Goal: Communication & Community: Answer question/provide support

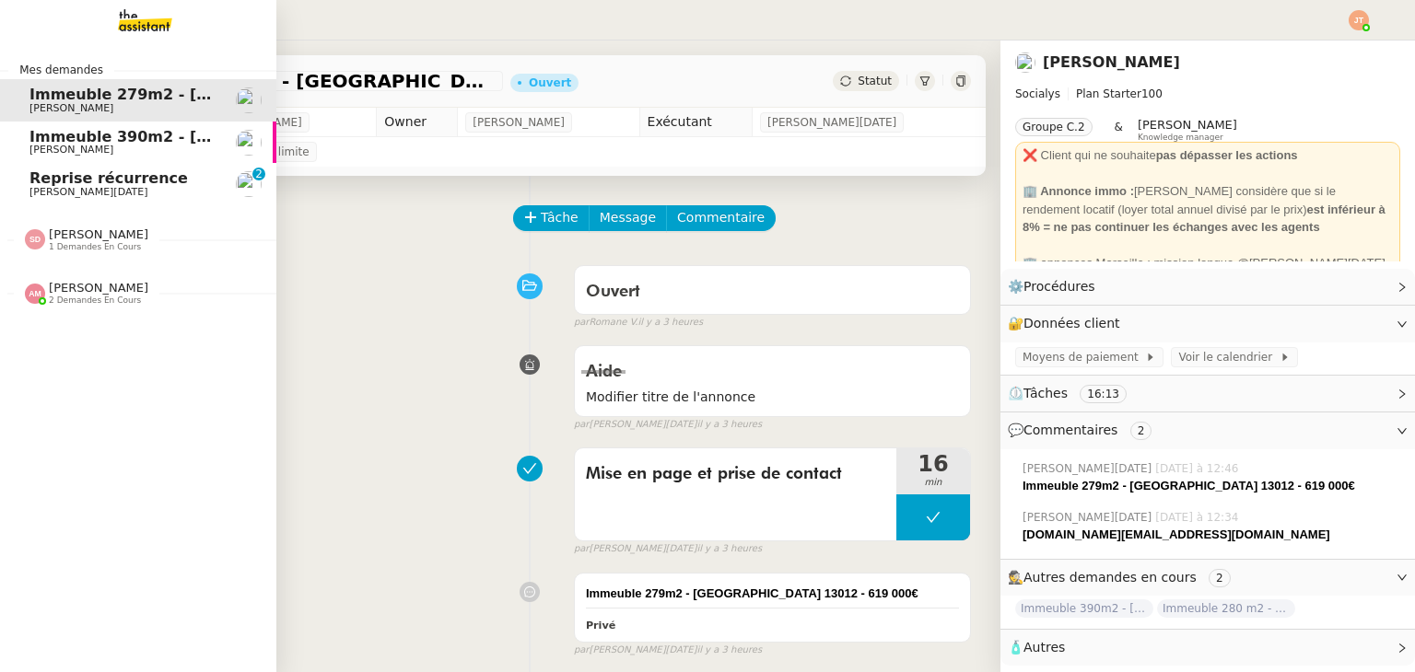
click at [59, 190] on span "[PERSON_NAME][DATE]" at bounding box center [88, 192] width 119 height 12
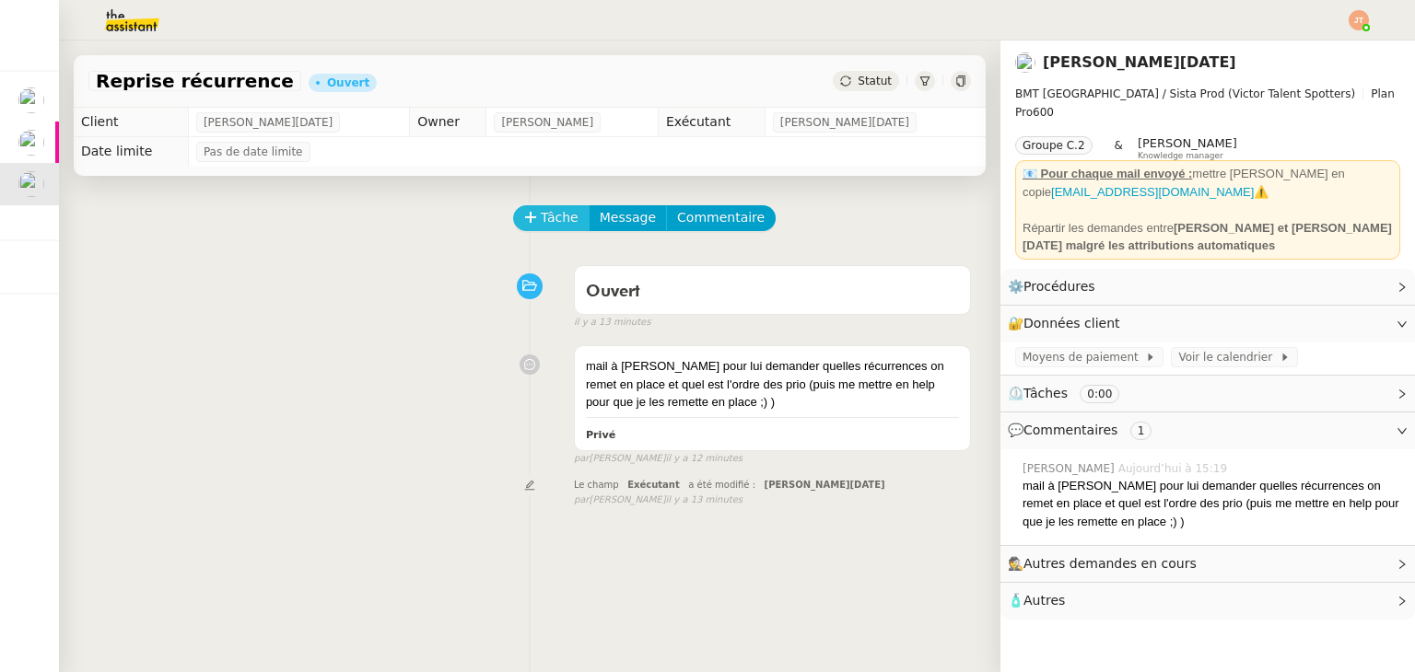
click at [545, 219] on span "Tâche" at bounding box center [560, 217] width 38 height 21
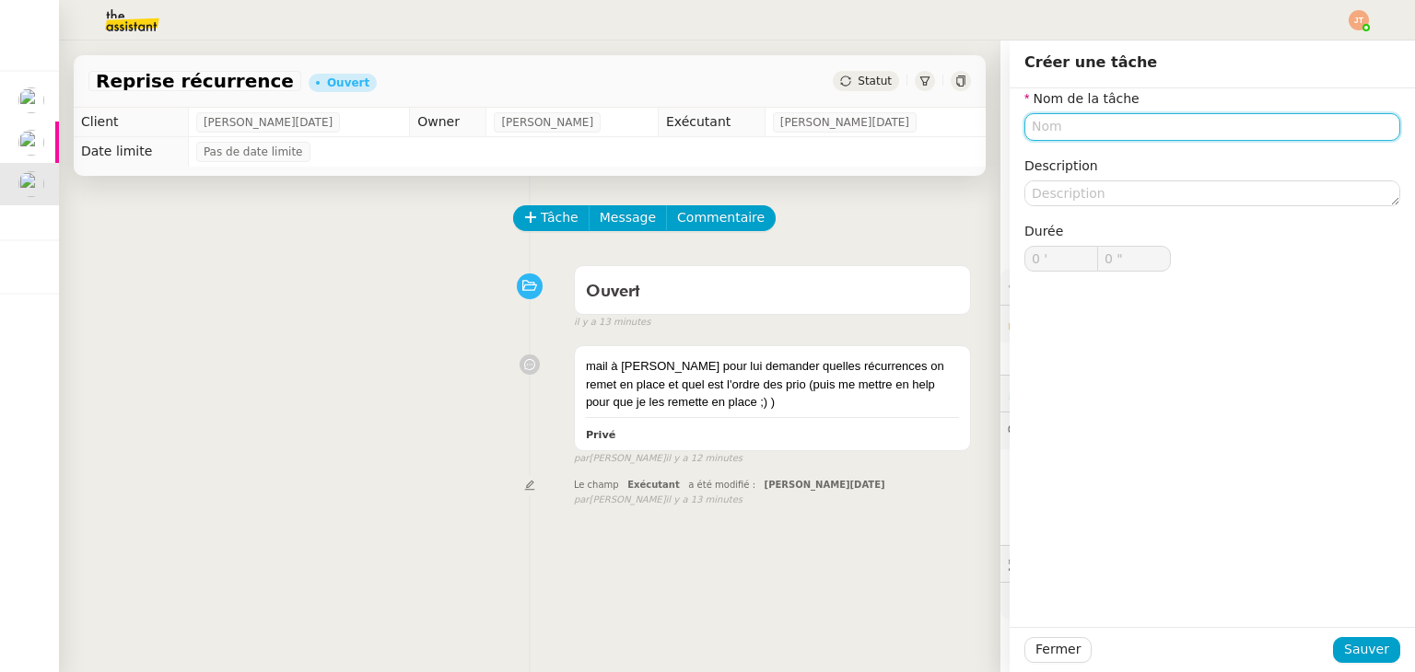
click at [1046, 131] on input "text" at bounding box center [1212, 126] width 376 height 27
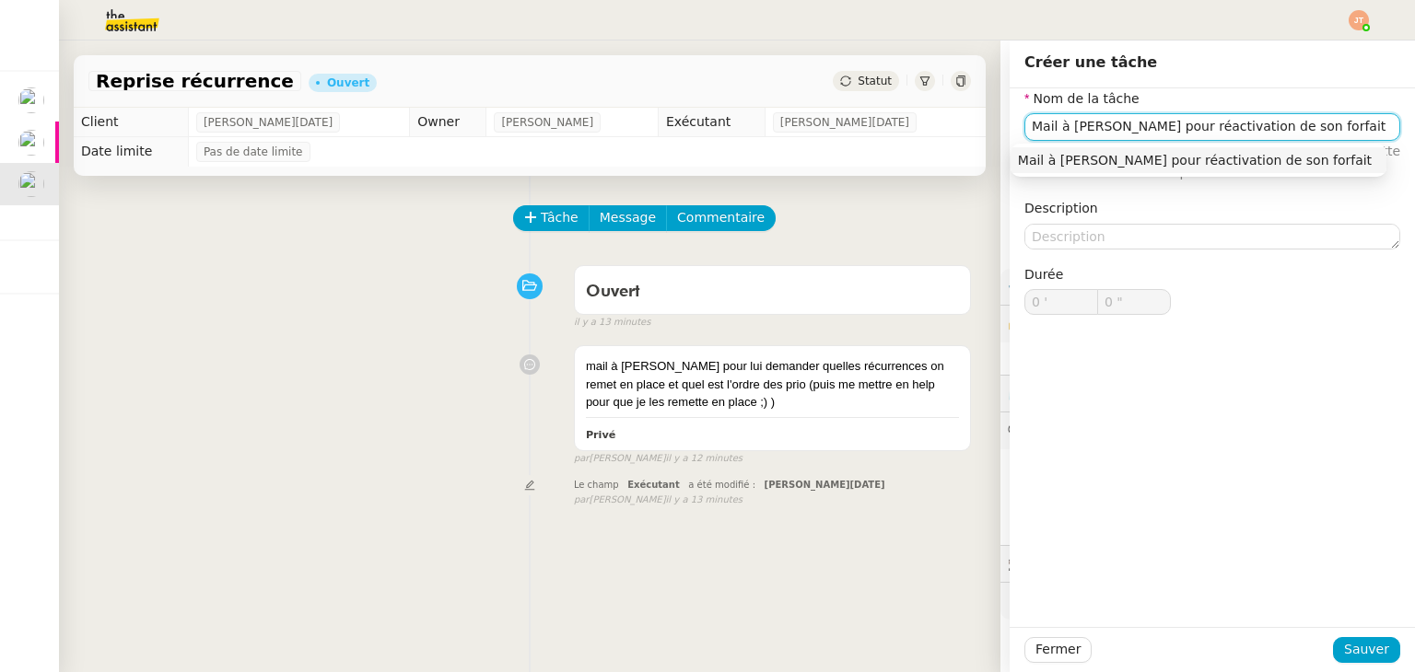
type input "Mail à [PERSON_NAME] pour réactivation de son forfait"
click at [1358, 638] on button "Sauver" at bounding box center [1366, 650] width 67 height 26
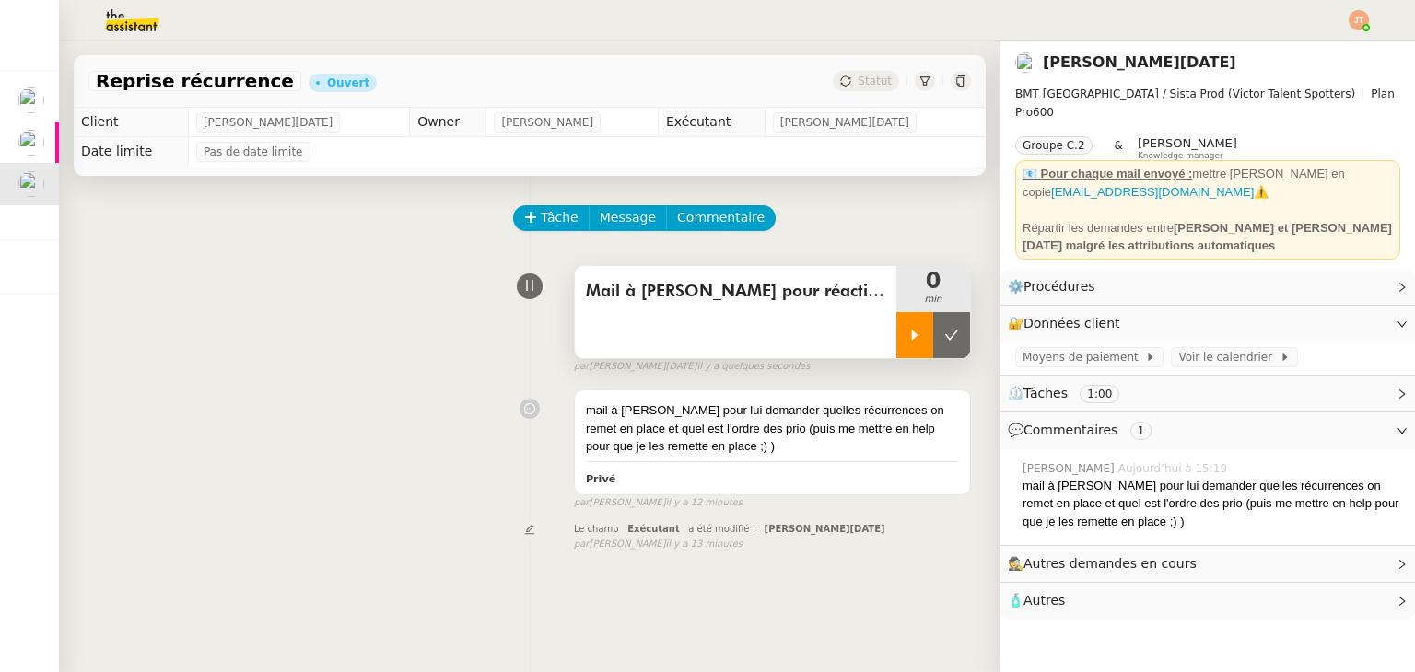
click at [896, 327] on div at bounding box center [914, 335] width 37 height 46
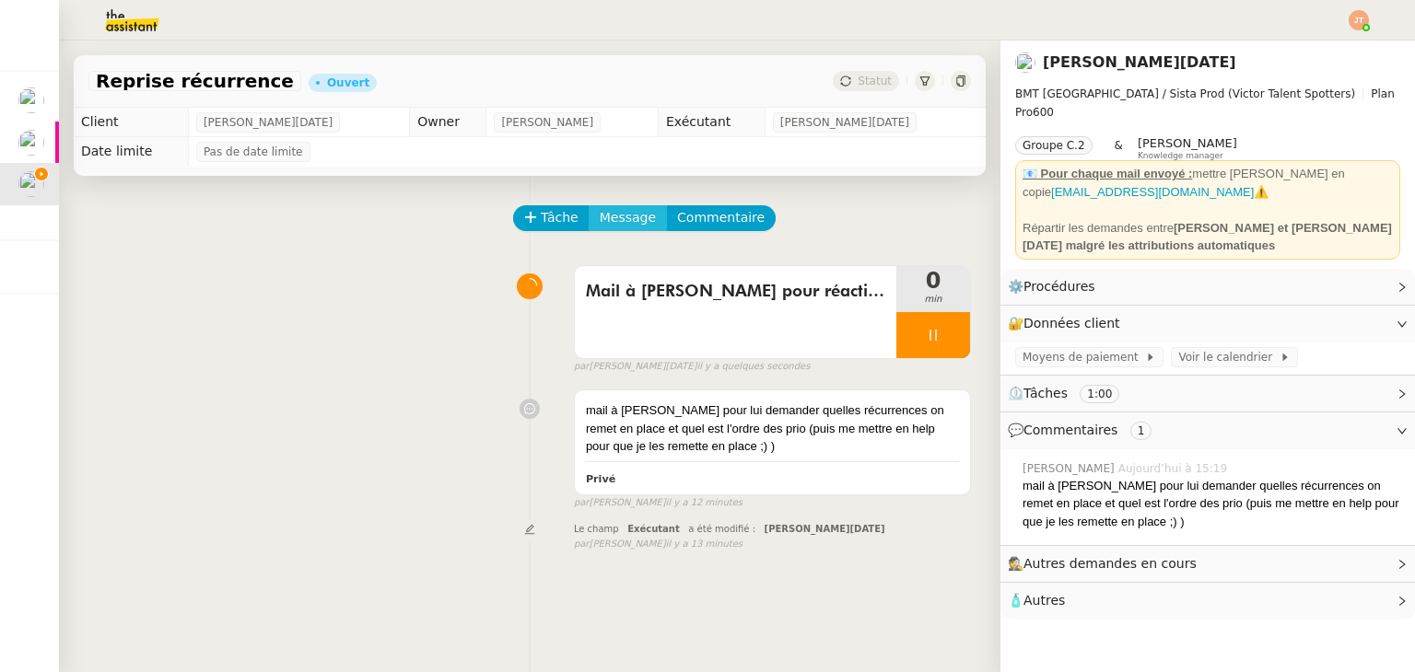
click at [615, 212] on span "Message" at bounding box center [628, 217] width 56 height 21
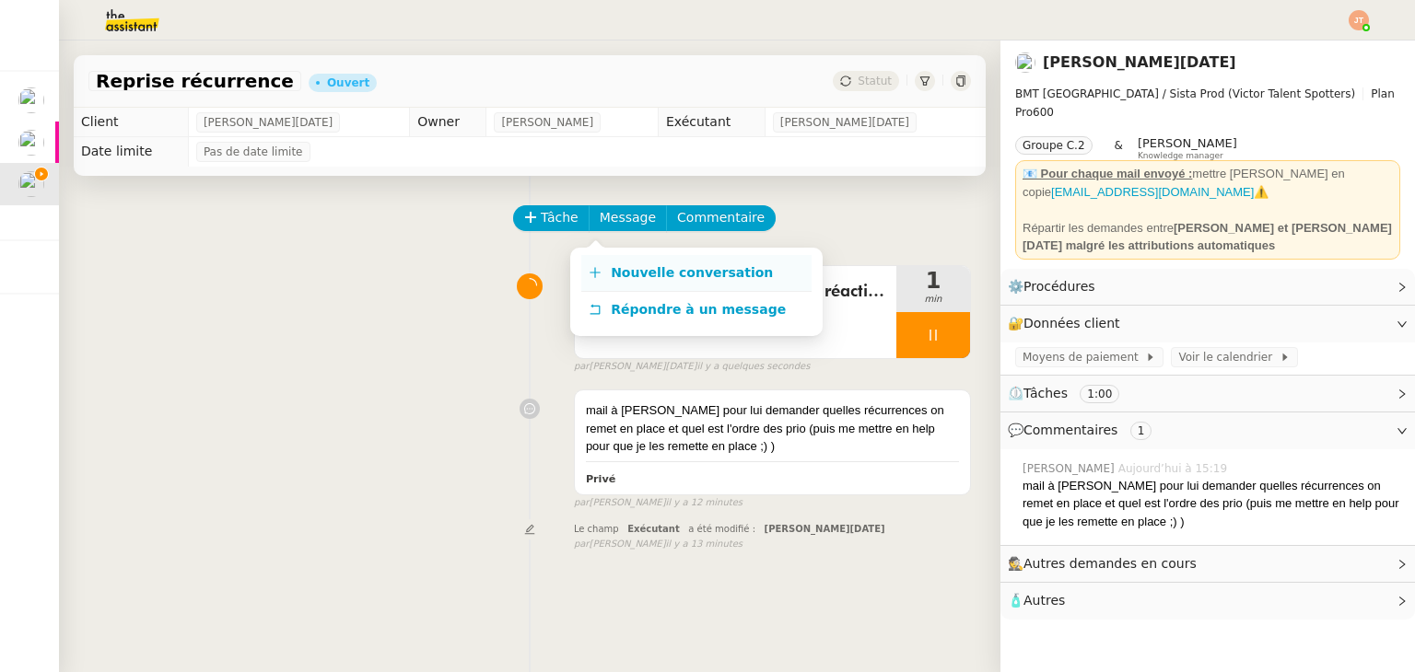
click at [656, 271] on span "Nouvelle conversation" at bounding box center [692, 272] width 162 height 15
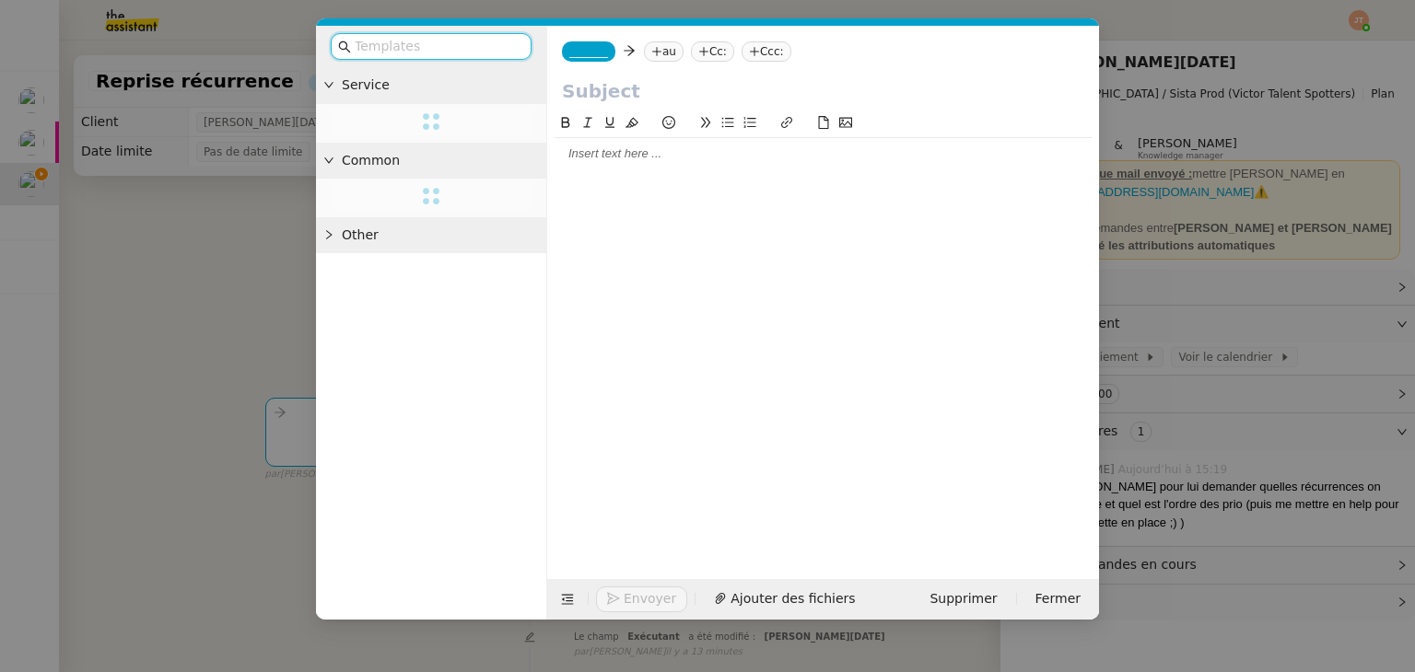
click at [652, 65] on div "_______ au Cc: Ccc:" at bounding box center [823, 52] width 552 height 52
click at [657, 50] on nz-tag "au" at bounding box center [664, 51] width 40 height 20
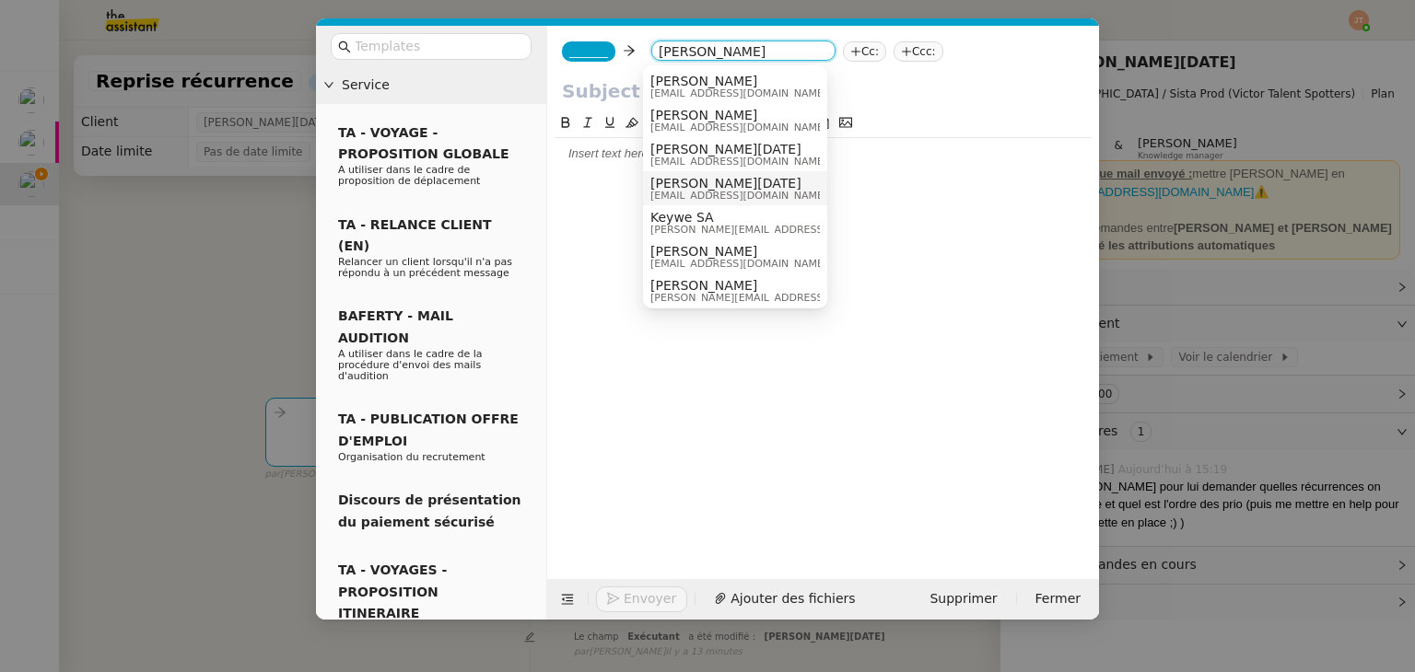
type input "[PERSON_NAME]"
click at [722, 196] on span "[EMAIL_ADDRESS][DOMAIN_NAME]" at bounding box center [738, 196] width 177 height 10
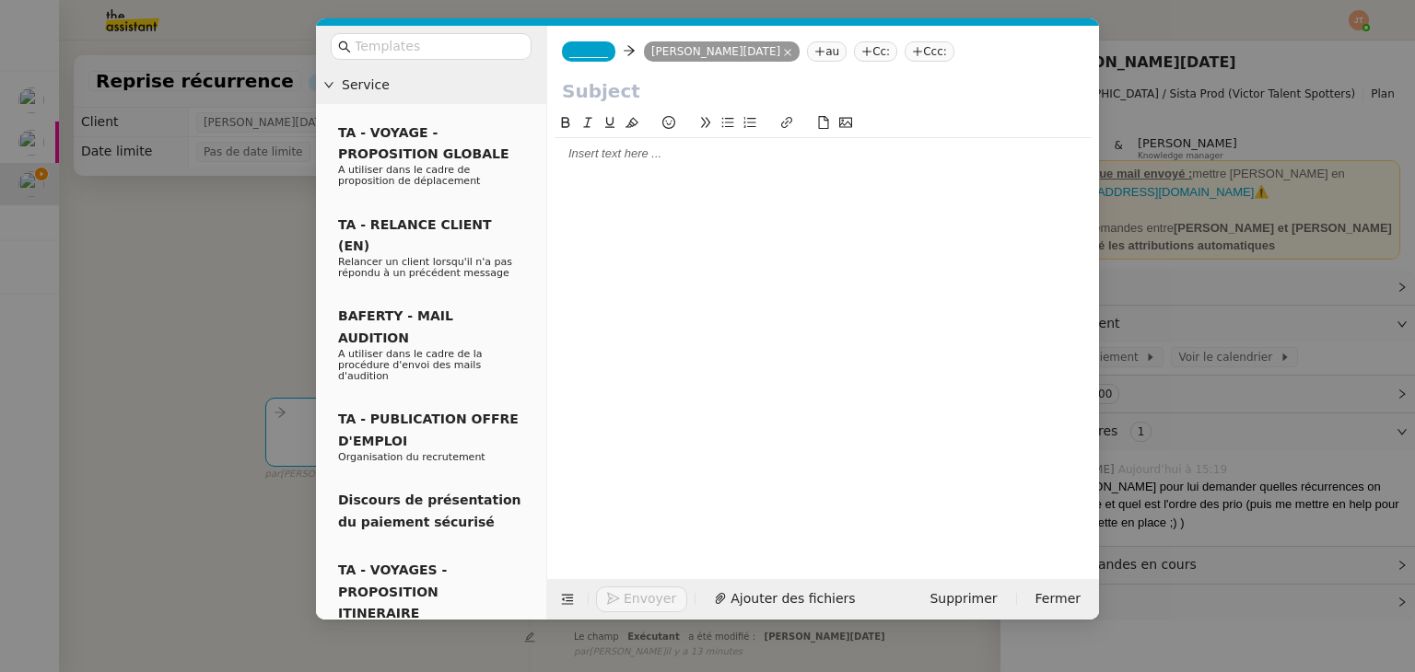
click at [597, 47] on span "_______" at bounding box center [588, 51] width 39 height 13
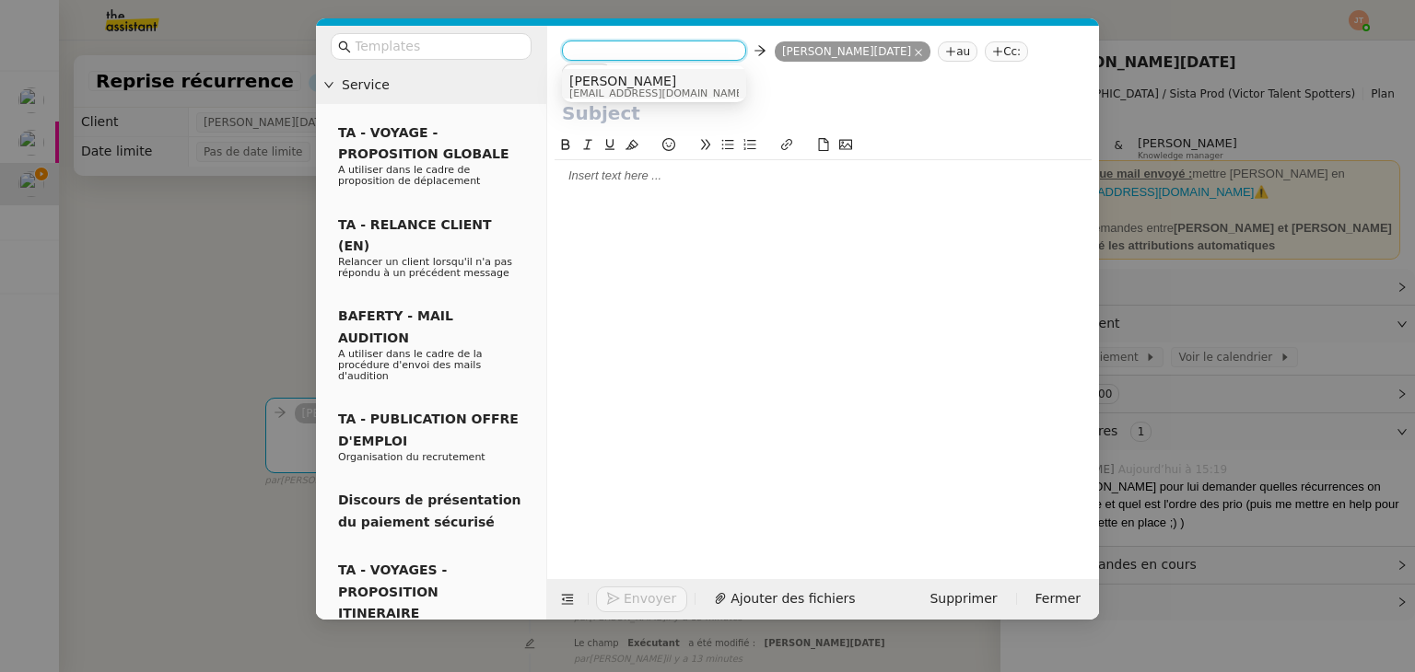
click at [607, 82] on span "[PERSON_NAME]" at bounding box center [657, 81] width 177 height 15
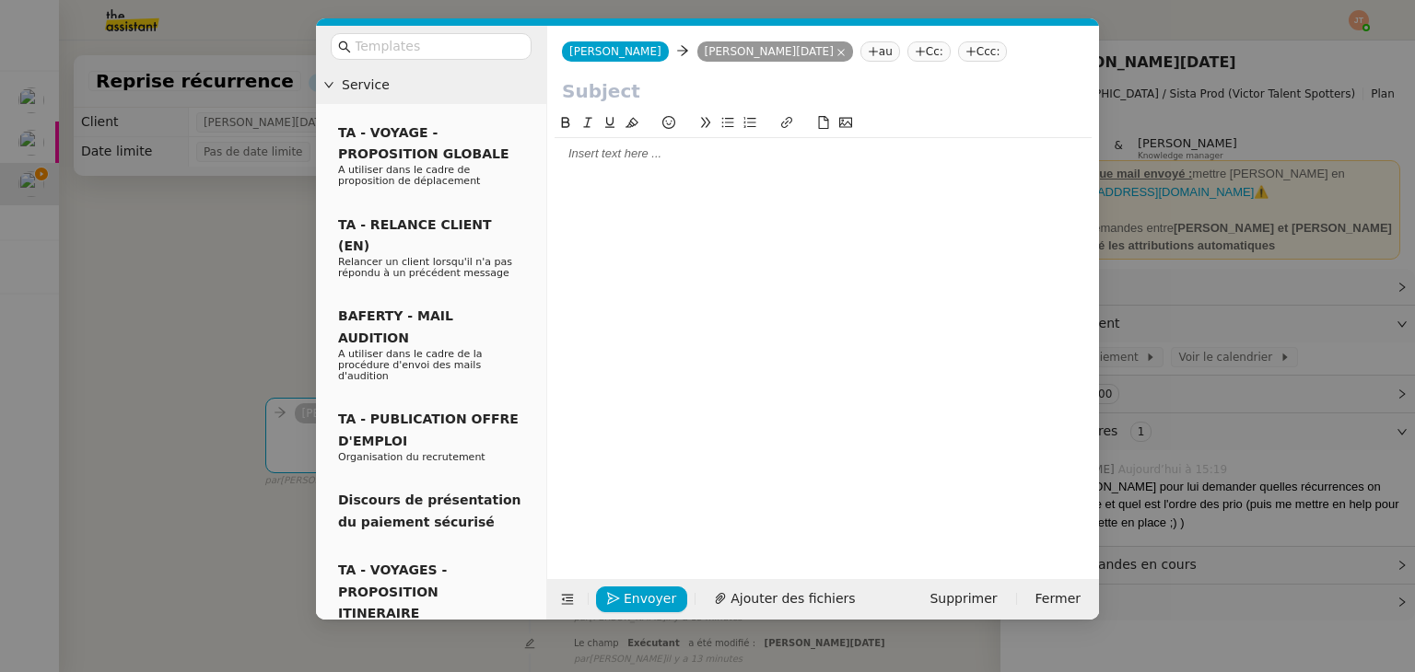
click at [612, 89] on input "text" at bounding box center [823, 91] width 522 height 28
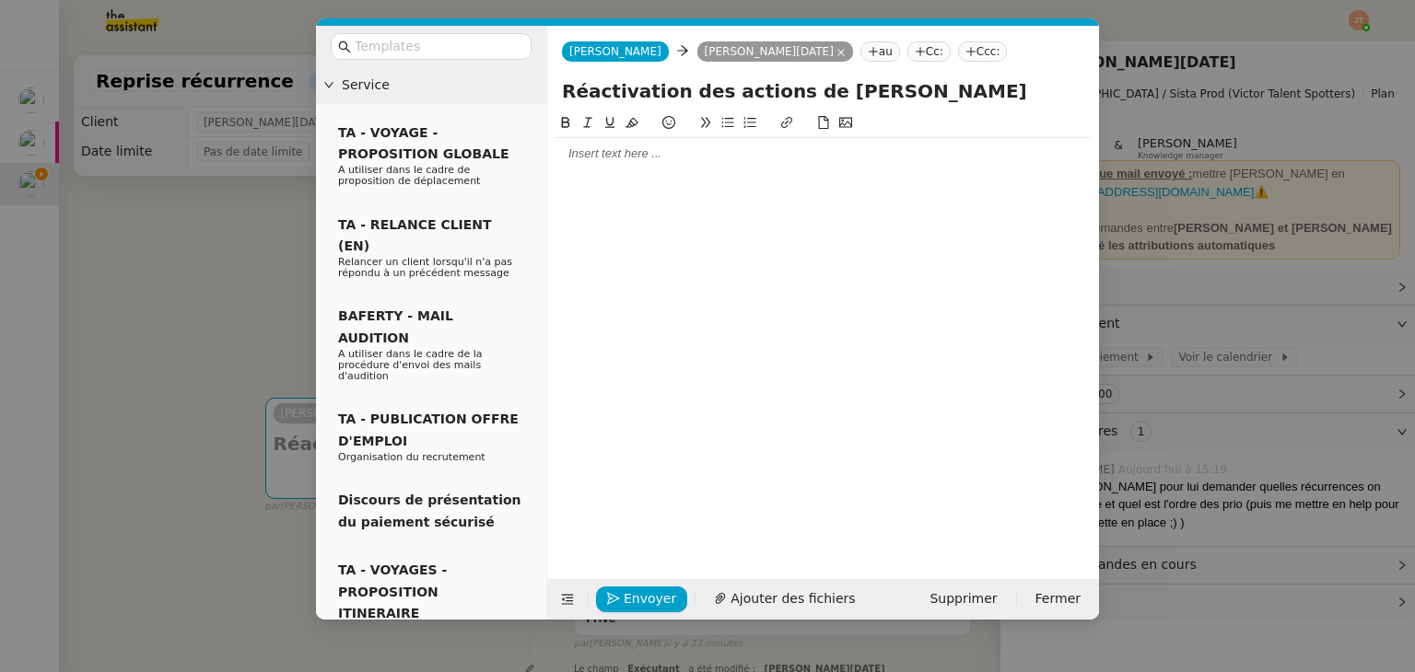
type input "Réactivation des actions de [PERSON_NAME]"
click at [618, 155] on div at bounding box center [822, 154] width 537 height 17
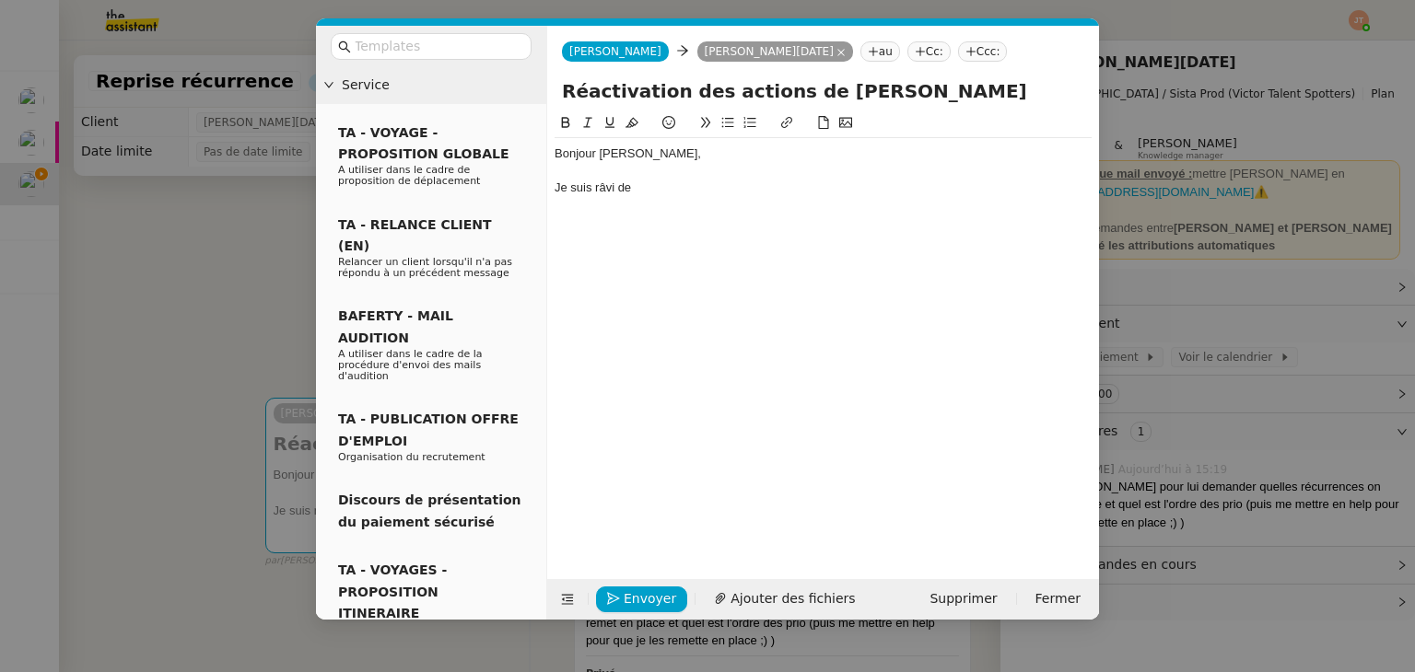
click at [607, 192] on div "Je suis râvi de" at bounding box center [822, 188] width 537 height 17
click at [0, 0] on lt-span "ravi" at bounding box center [0, 0] width 0 height 0
click at [652, 187] on div "Je suis ravi de" at bounding box center [822, 188] width 537 height 17
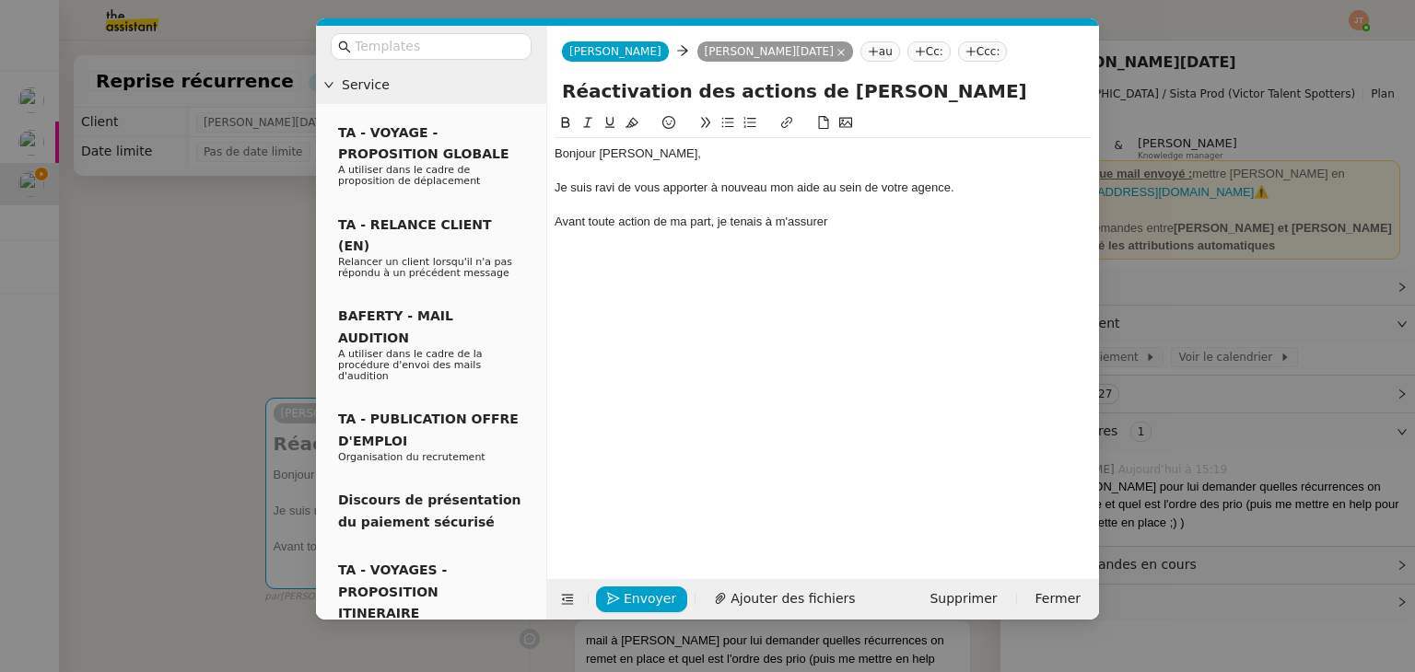
click at [225, 200] on nz-modal-container "Service TA - VOYAGE - PROPOSITION GLOBALE A utiliser dans le cadre de propositi…" at bounding box center [707, 336] width 1415 height 672
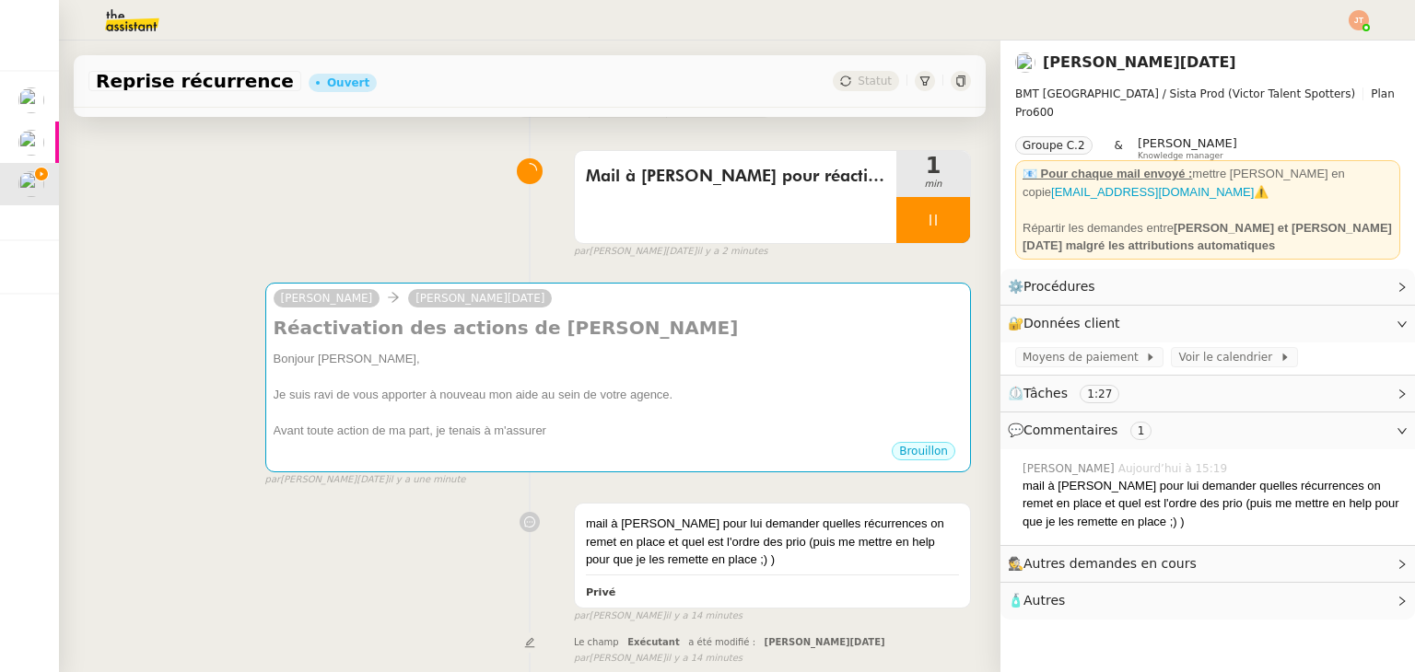
scroll to position [184, 0]
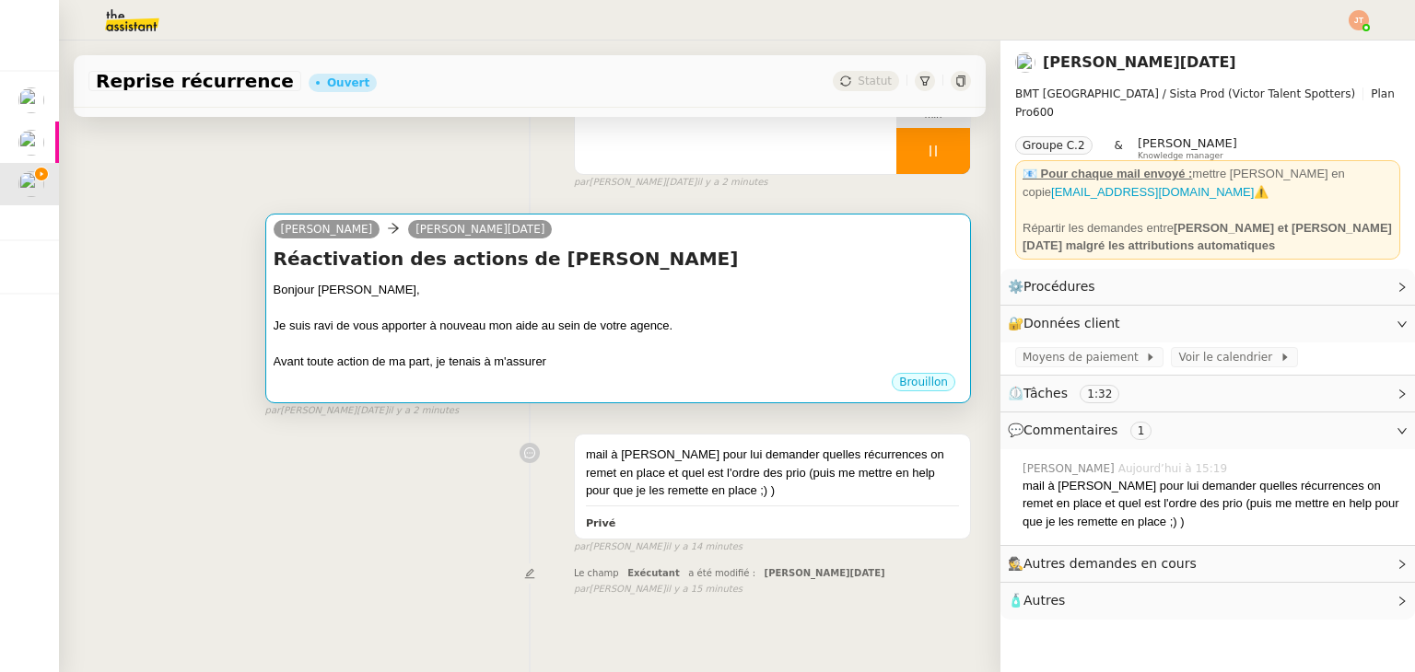
click at [554, 362] on div "Avant toute action de ma part, je tenais à m'assurer" at bounding box center [618, 362] width 689 height 18
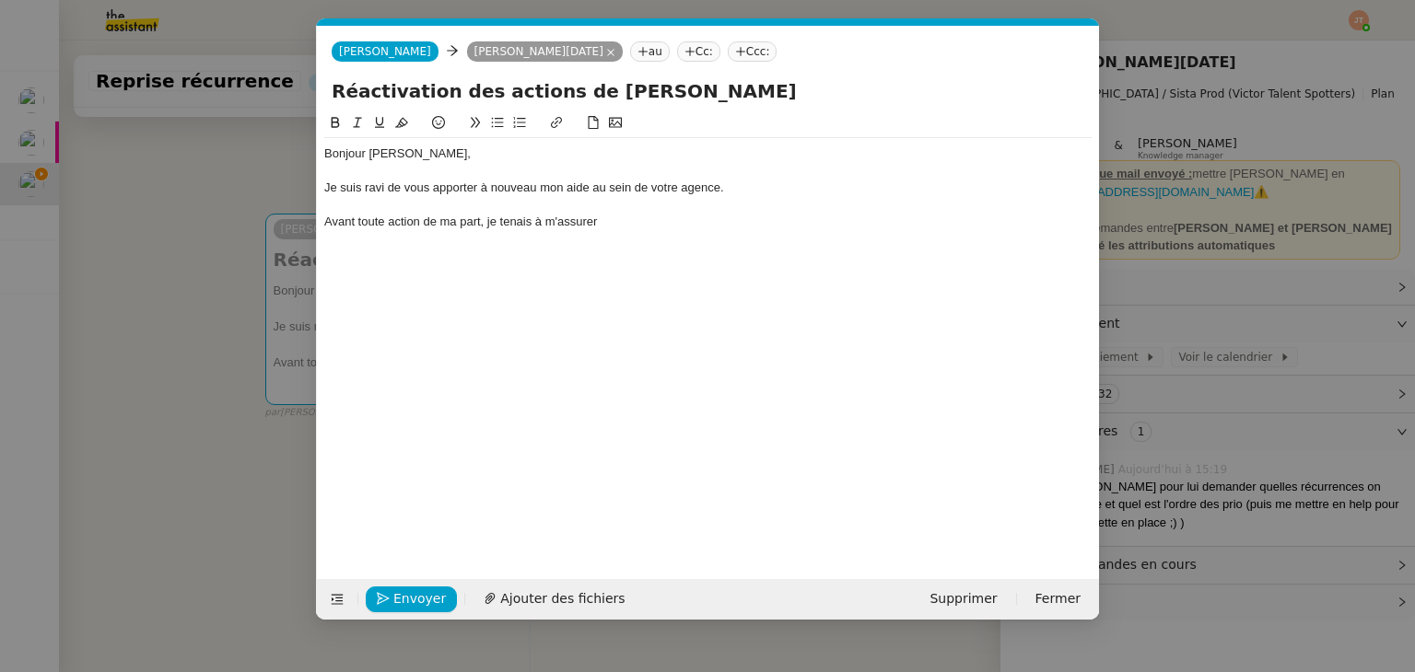
scroll to position [0, 39]
click at [623, 218] on div "Avant toute action de ma part, je tenais à m'assurer" at bounding box center [707, 222] width 767 height 17
click at [497, 121] on icon at bounding box center [498, 123] width 12 height 10
click at [189, 175] on nz-modal-container "Service TA - VOYAGE - PROPOSITION GLOBALE A utiliser dans le cadre de propositi…" at bounding box center [707, 336] width 1415 height 672
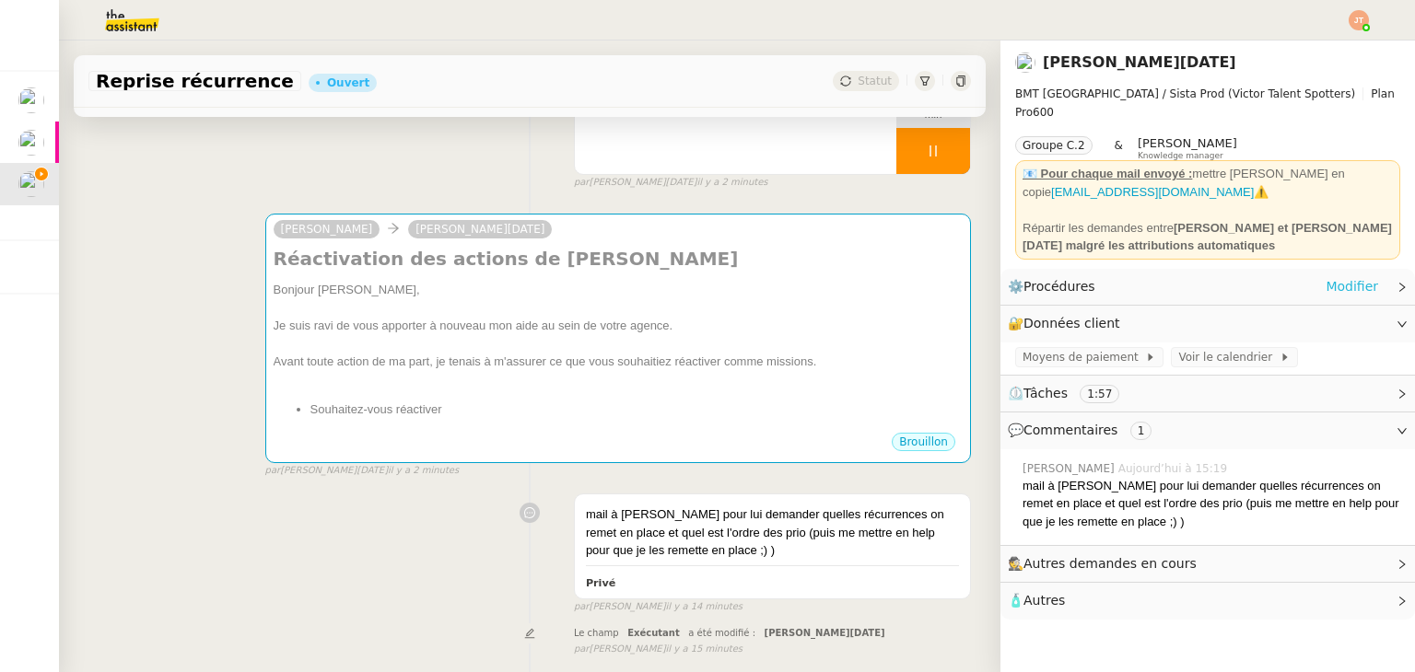
click at [1325, 277] on link "Modifier" at bounding box center [1351, 286] width 52 height 21
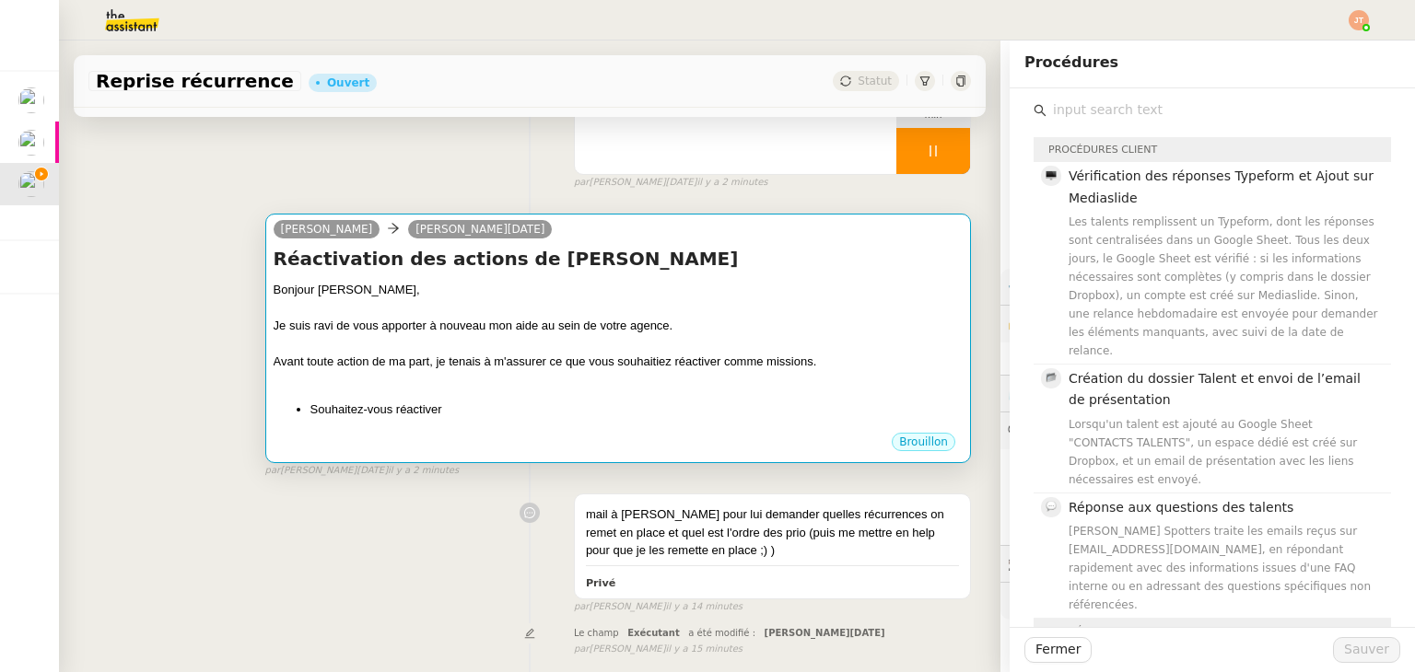
click at [612, 400] on div "Bonjour [PERSON_NAME], Je suis ravi de vous apporter à nouveau mon aide au sein…" at bounding box center [618, 350] width 689 height 138
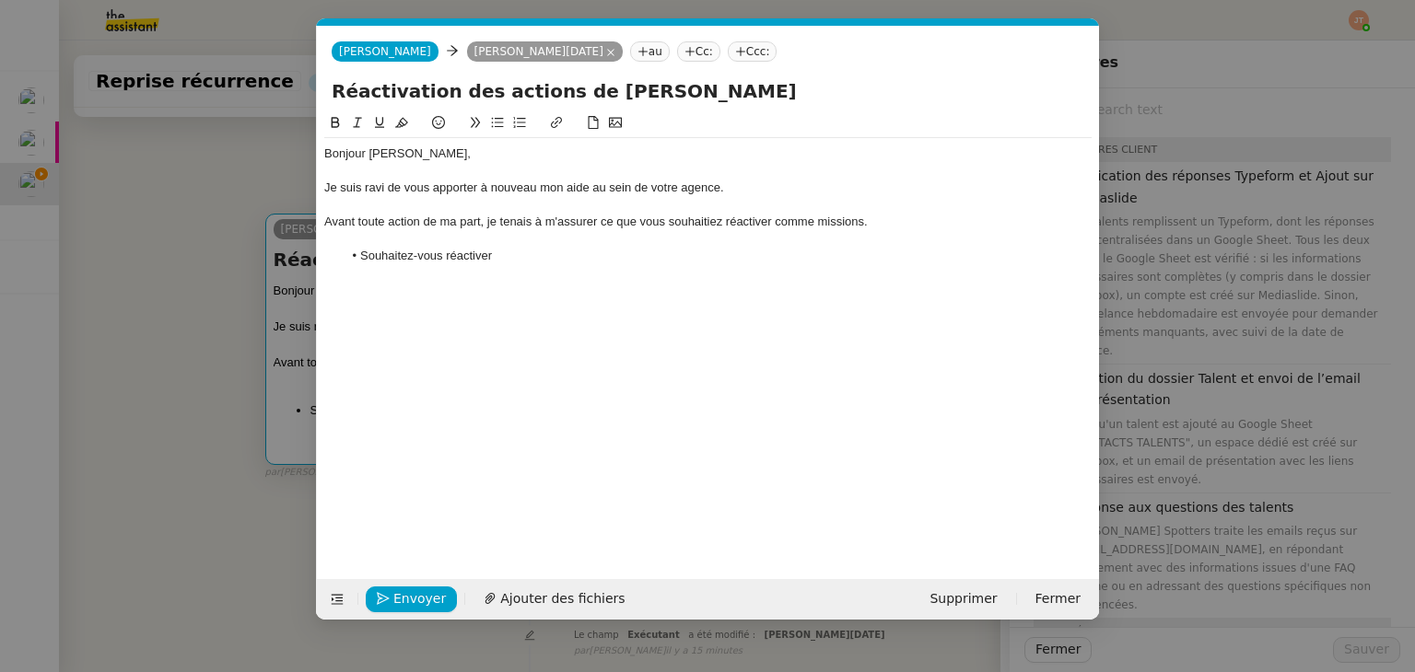
scroll to position [0, 39]
click at [512, 251] on li "Souhaitez-vous réactiver" at bounding box center [718, 256] width 750 height 17
click at [1306, 344] on nz-modal-container "Service TA - VOYAGE - PROPOSITION GLOBALE A utiliser dans le cadre de propositi…" at bounding box center [707, 336] width 1415 height 672
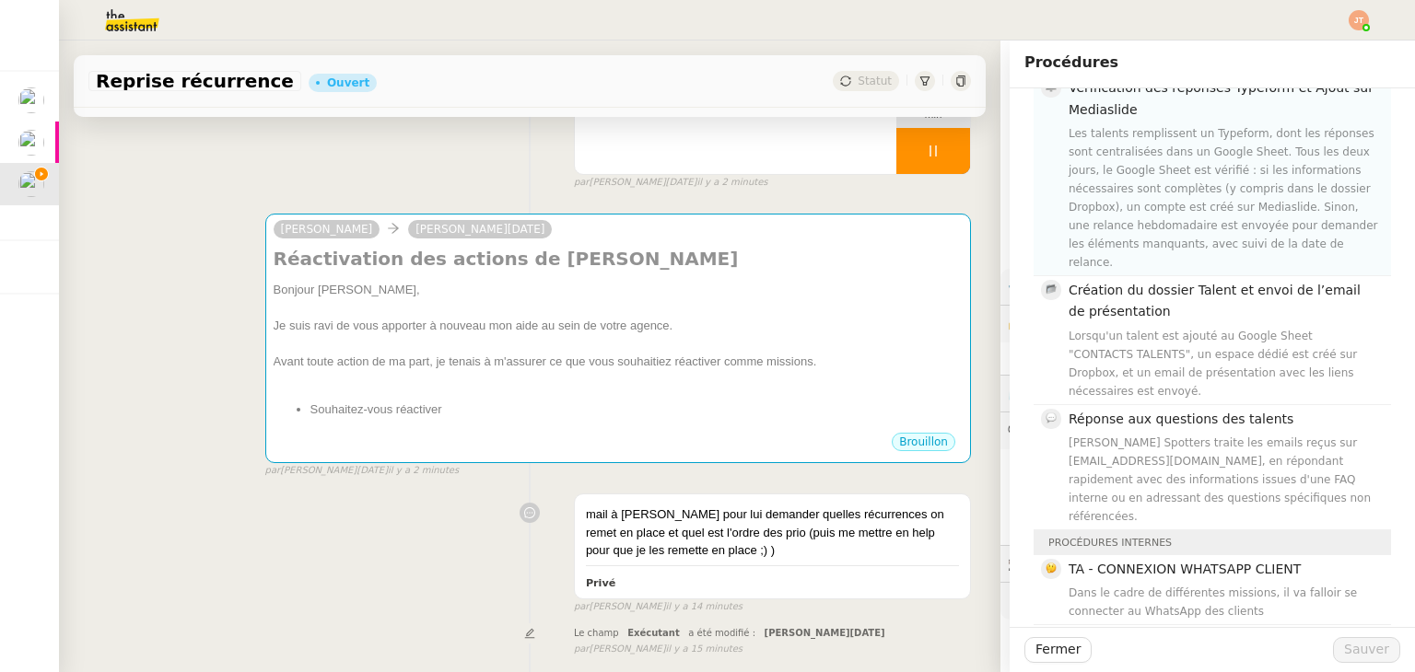
scroll to position [92, 0]
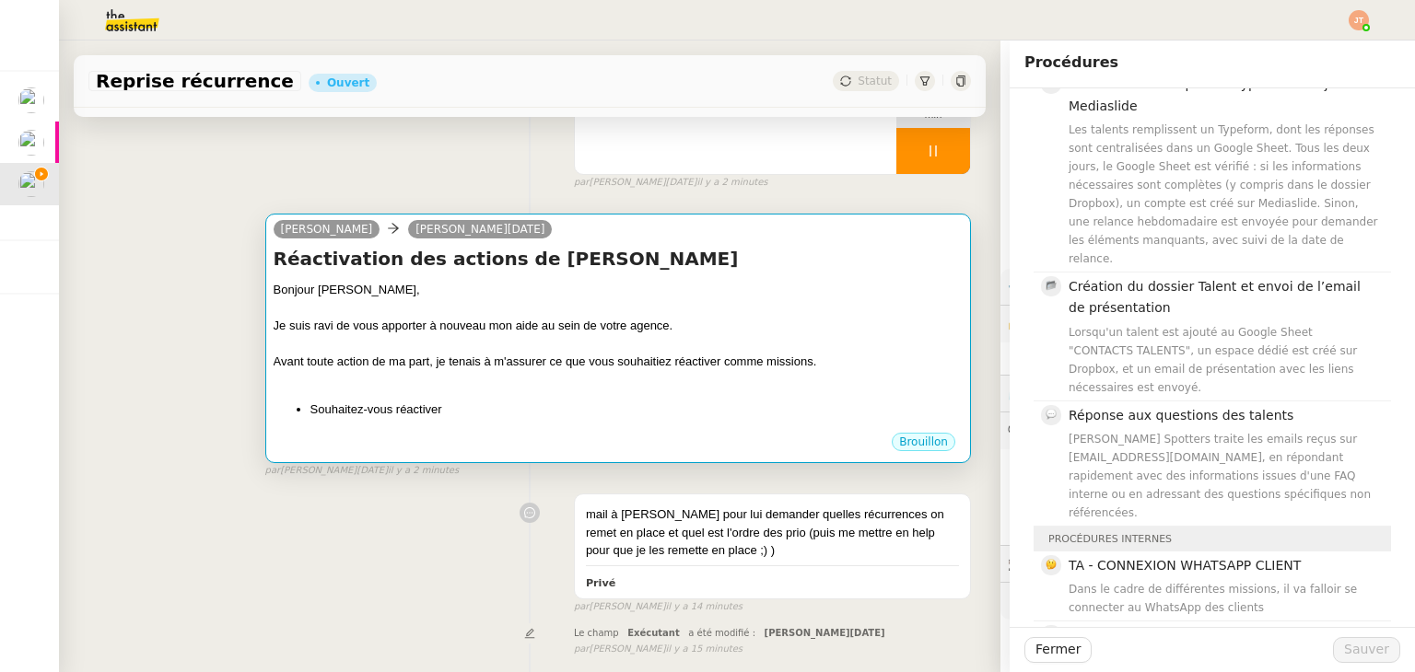
click at [522, 388] on div at bounding box center [618, 380] width 689 height 18
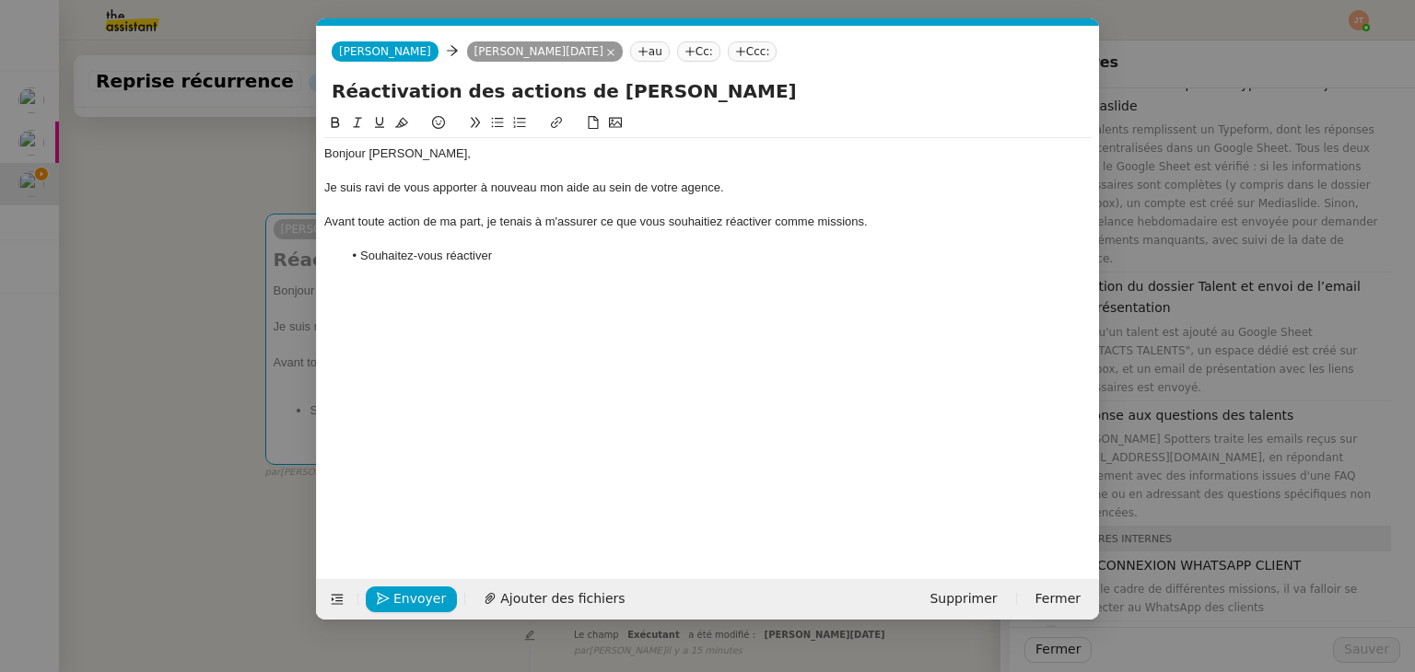
scroll to position [0, 39]
click at [523, 254] on li "Souhaitez-vous réactiver" at bounding box center [718, 256] width 750 height 17
click at [1190, 320] on nz-modal-container "Service TA - VOYAGE - PROPOSITION GLOBALE A utiliser dans le cadre de propositi…" at bounding box center [707, 336] width 1415 height 672
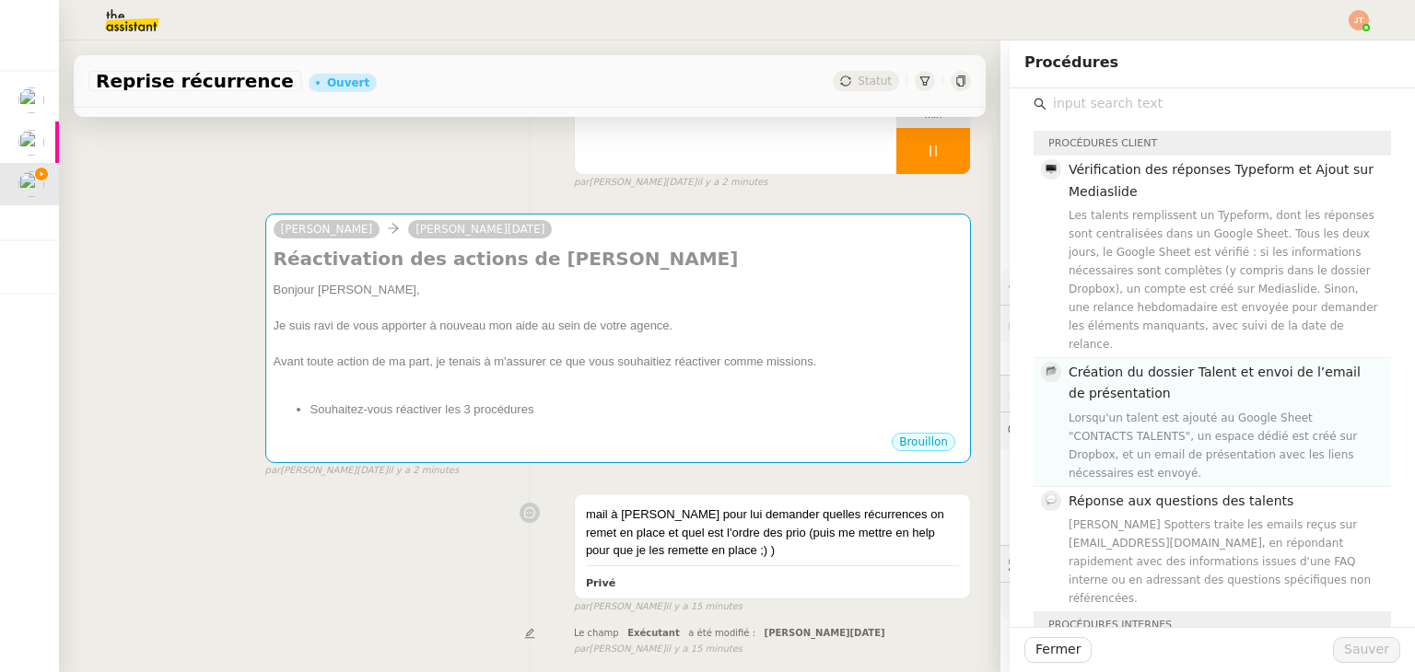
scroll to position [0, 0]
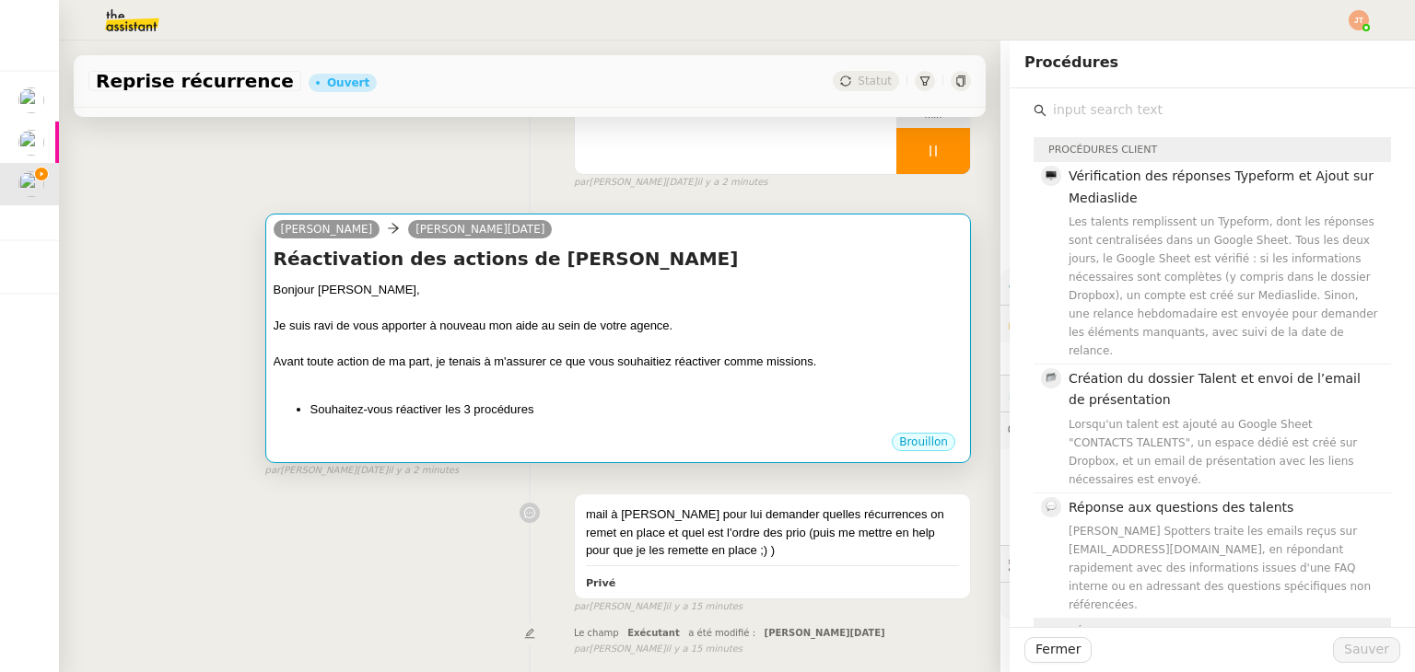
click at [590, 440] on div "Brouillon" at bounding box center [618, 445] width 689 height 28
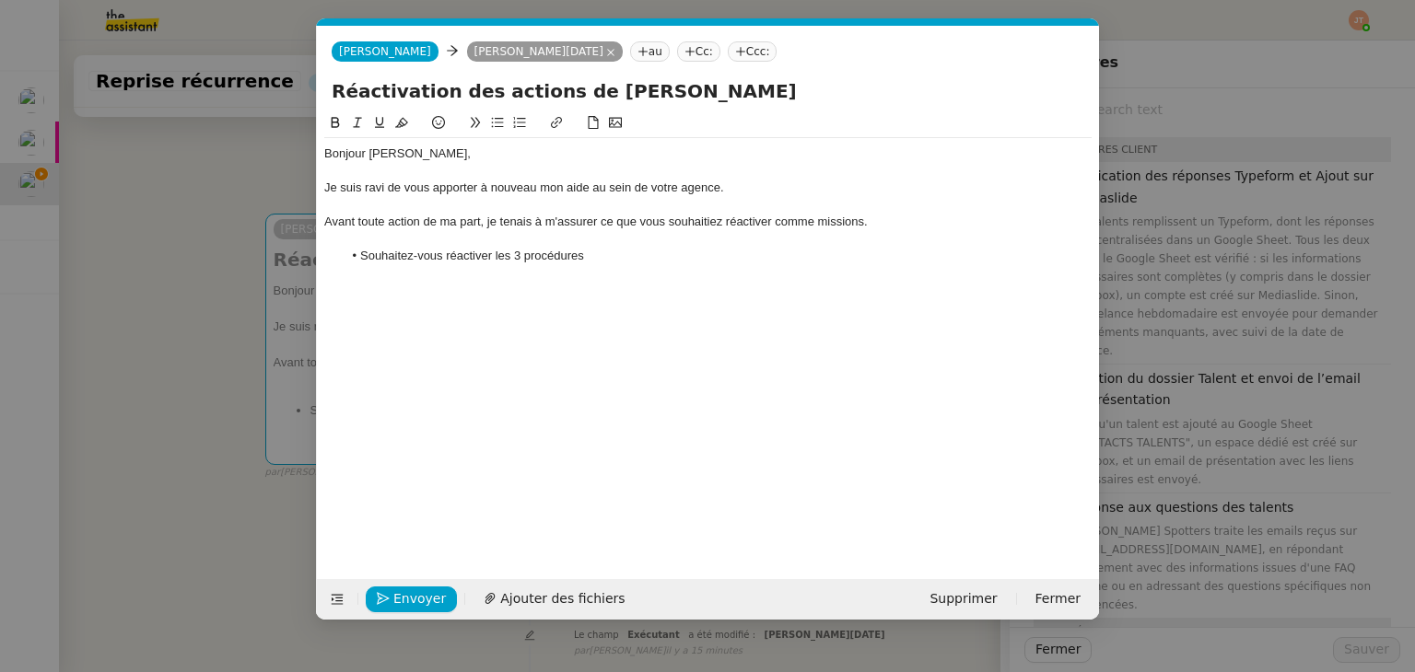
scroll to position [0, 39]
click at [594, 266] on div "Bonjour [PERSON_NAME], Je suis ravi de vous apporter à nouveau mon aide au sein…" at bounding box center [707, 205] width 767 height 134
click at [1137, 360] on nz-modal-container "Service TA - VOYAGE - PROPOSITION GLOBALE A utiliser dans le cadre de propositi…" at bounding box center [707, 336] width 1415 height 672
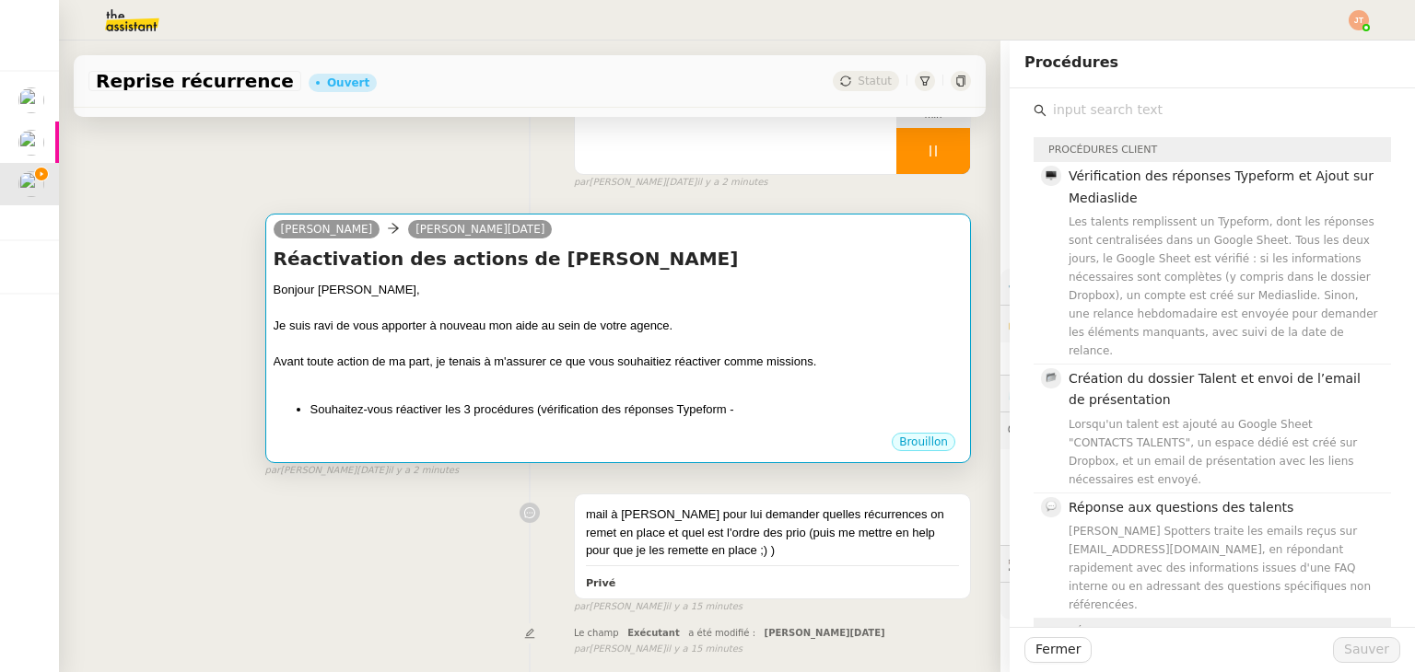
click at [680, 338] on div at bounding box center [618, 344] width 689 height 18
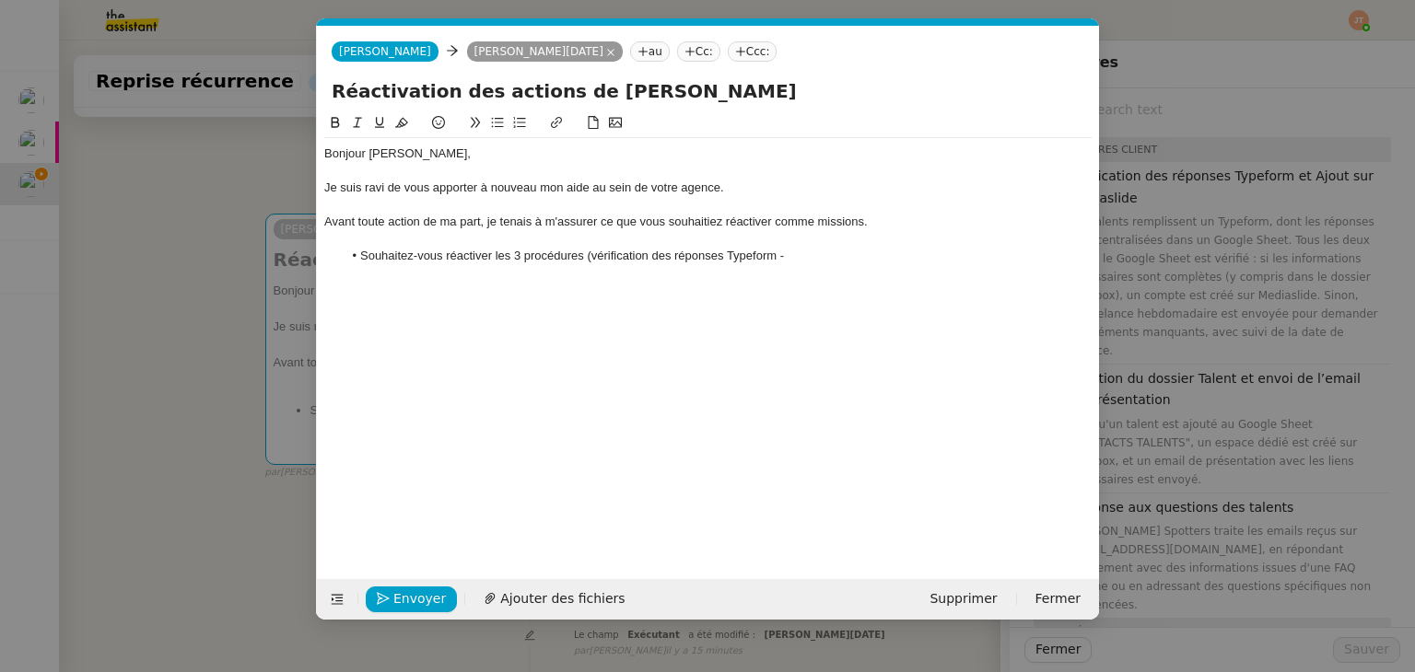
click at [802, 261] on li "Souhaitez-vous réactiver les 3 procédures (vérification des réponses Typeform -" at bounding box center [718, 256] width 750 height 17
click at [1321, 407] on nz-modal-container "Service TA - VOYAGE - PROPOSITION GLOBALE A utiliser dans le cadre de propositi…" at bounding box center [707, 336] width 1415 height 672
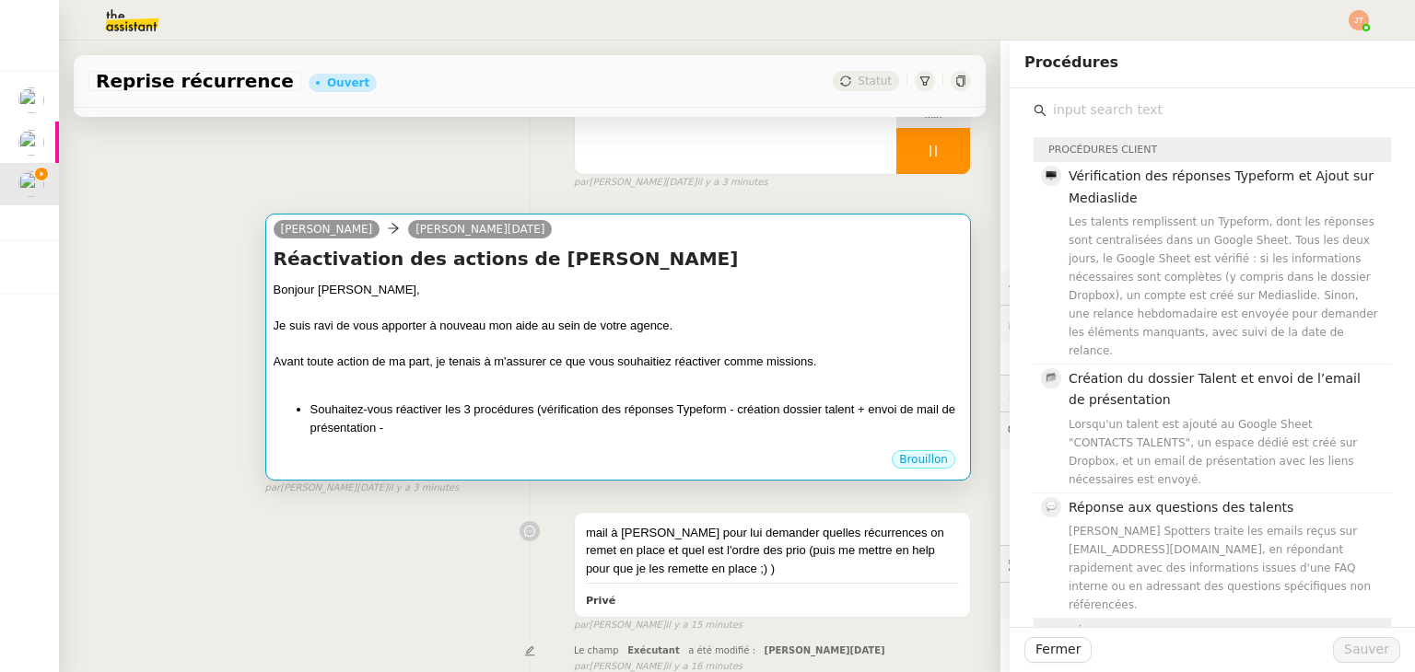
click at [785, 375] on div at bounding box center [618, 380] width 689 height 18
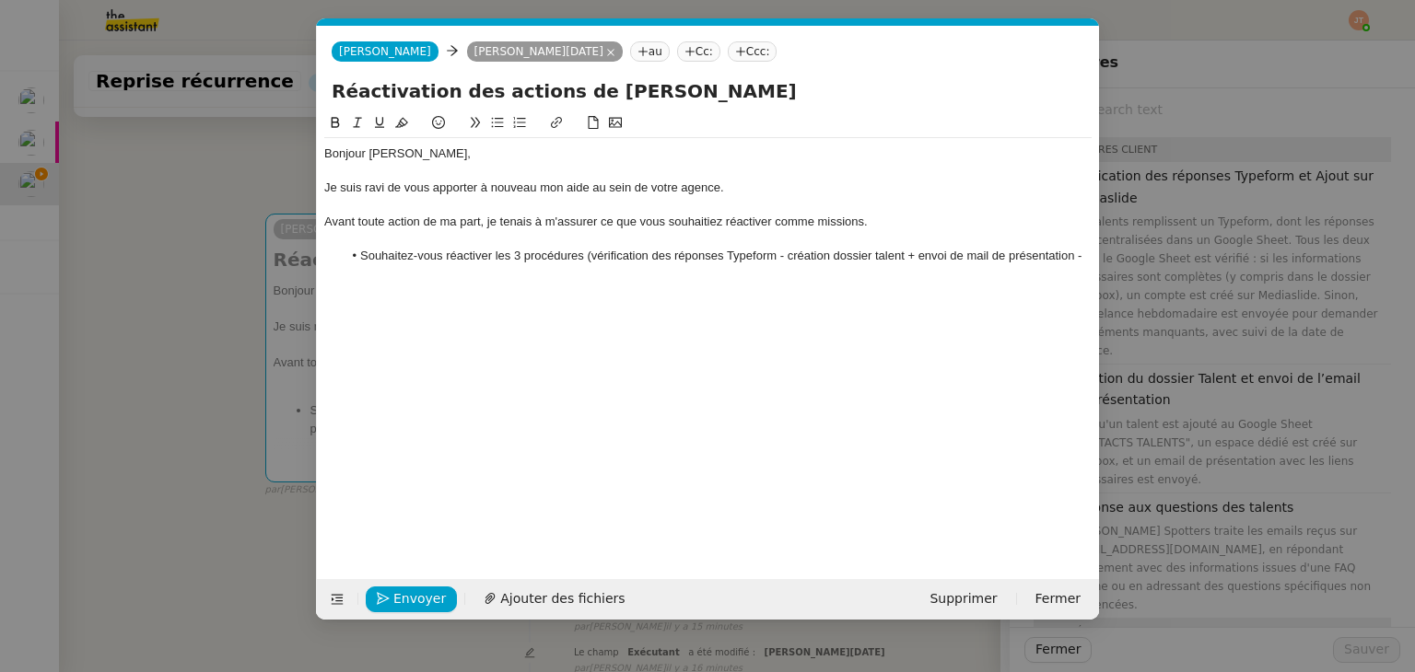
click at [1079, 255] on li "Souhaitez-vous réactiver les 3 procédures (vérification des réponses Typeform -…" at bounding box center [718, 256] width 750 height 17
click at [1067, 218] on div "Avant toute action de ma part, je tenais à m'assurer ce que vous souhaitiez réa…" at bounding box center [707, 222] width 767 height 17
click at [1055, 259] on li "Souhaitez-vous réactiver les 3 procédures (vérification des réponses Typeform -…" at bounding box center [718, 256] width 750 height 17
click at [586, 251] on li "Souhaitez-vous réactiver les 3 procédures (vérification des réponses Typeform -…" at bounding box center [718, 265] width 750 height 34
click at [577, 277] on li "Souhaitez-vous réactiver les 3 procédures ? (vérification des réponses Typeform…" at bounding box center [718, 265] width 750 height 34
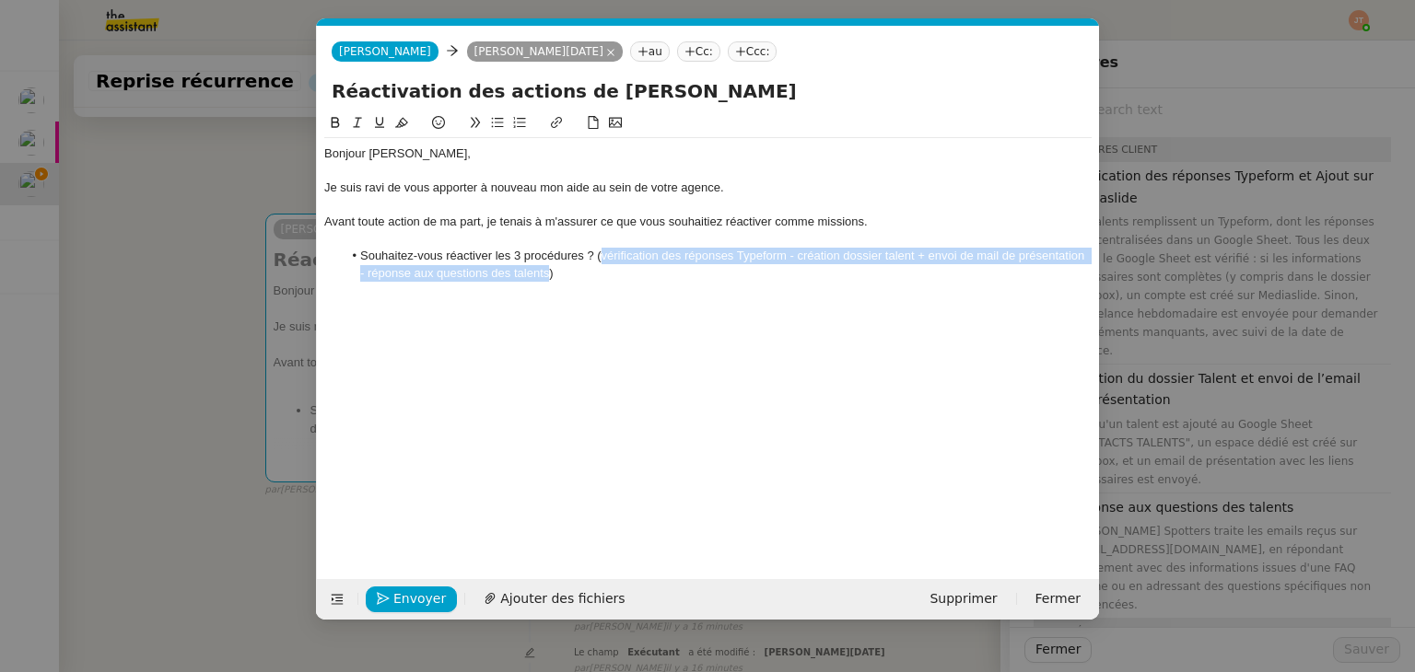
drag, startPoint x: 548, startPoint y: 274, endPoint x: 601, endPoint y: 251, distance: 57.8
click at [601, 251] on li "Souhaitez-vous réactiver les 3 procédures ? (vérification des réponses Typeform…" at bounding box center [718, 265] width 750 height 34
click at [356, 128] on icon at bounding box center [357, 123] width 8 height 10
click at [593, 281] on li "Souhaitez-vous réactiver les 3 procédures ? ( vérification des réponses Typefor…" at bounding box center [718, 265] width 750 height 34
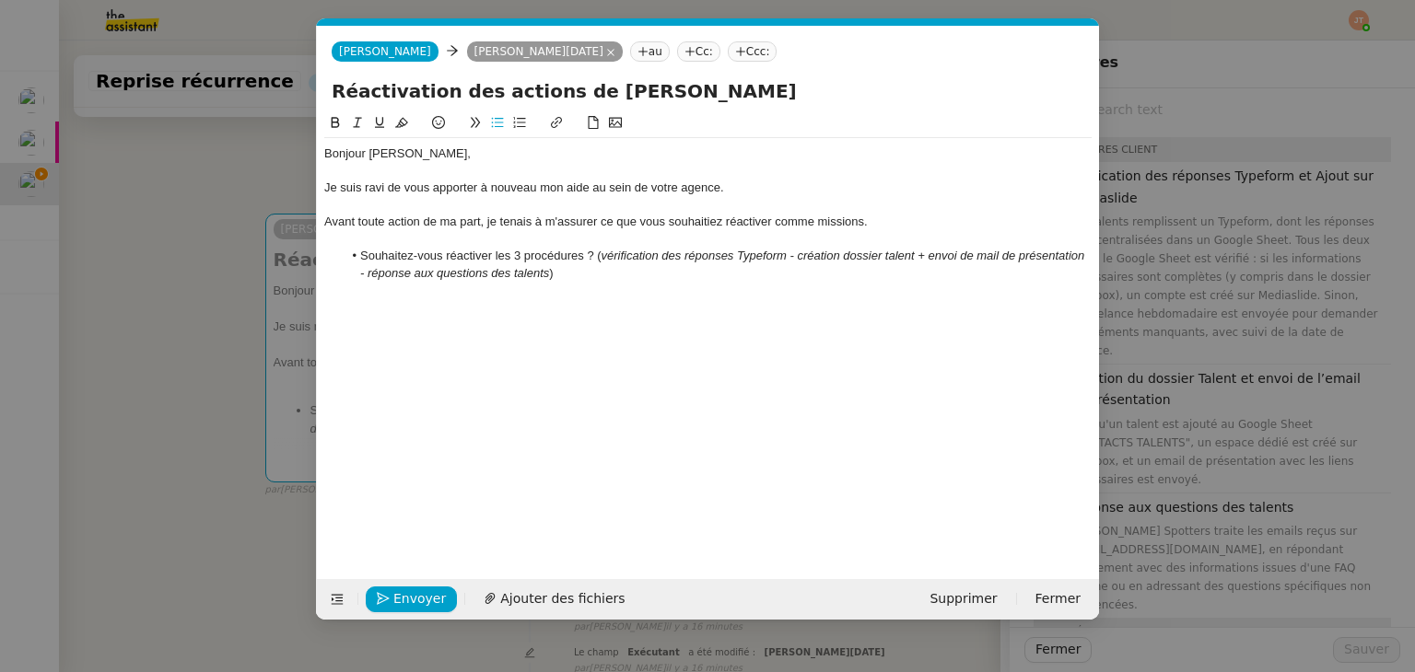
click at [1126, 325] on nz-modal-container "Service TA - VOYAGE - PROPOSITION GLOBALE A utiliser dans le cadre de propositi…" at bounding box center [707, 336] width 1415 height 672
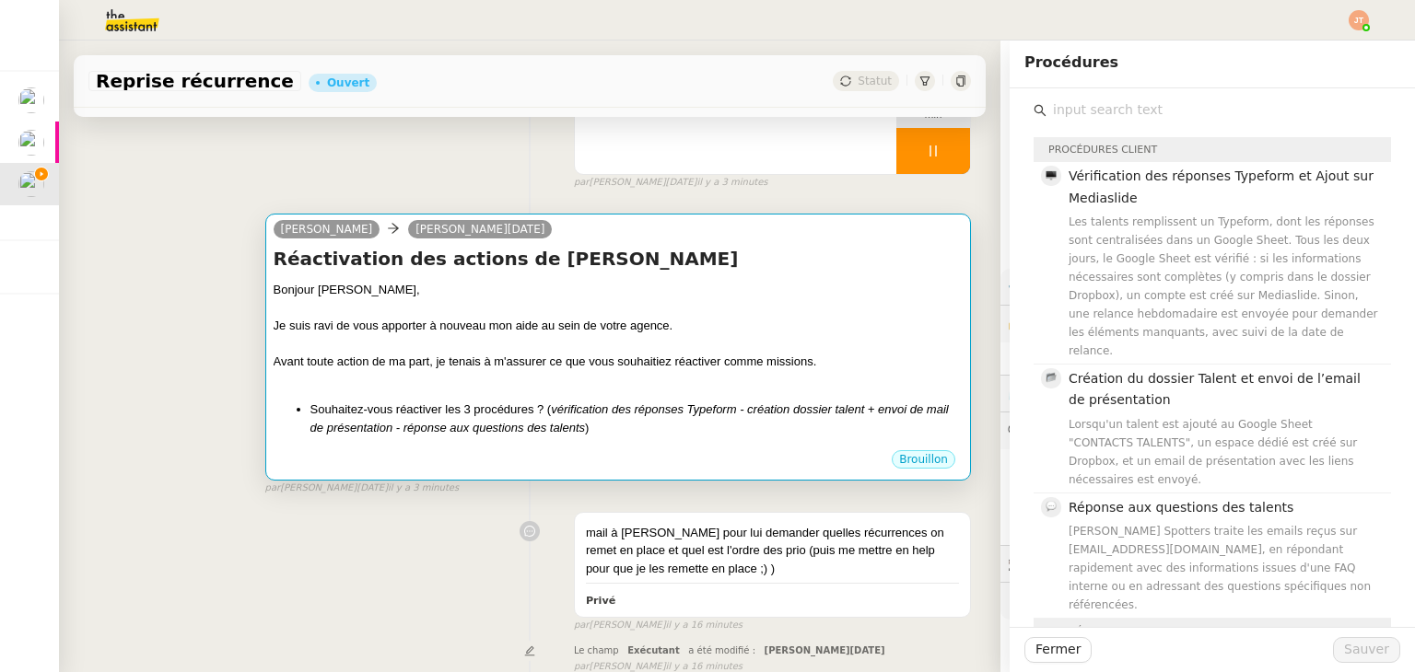
click at [636, 426] on li "Souhaitez-vous réactiver les 3 procédures ? ( vérification des réponses Typefor…" at bounding box center [636, 419] width 652 height 36
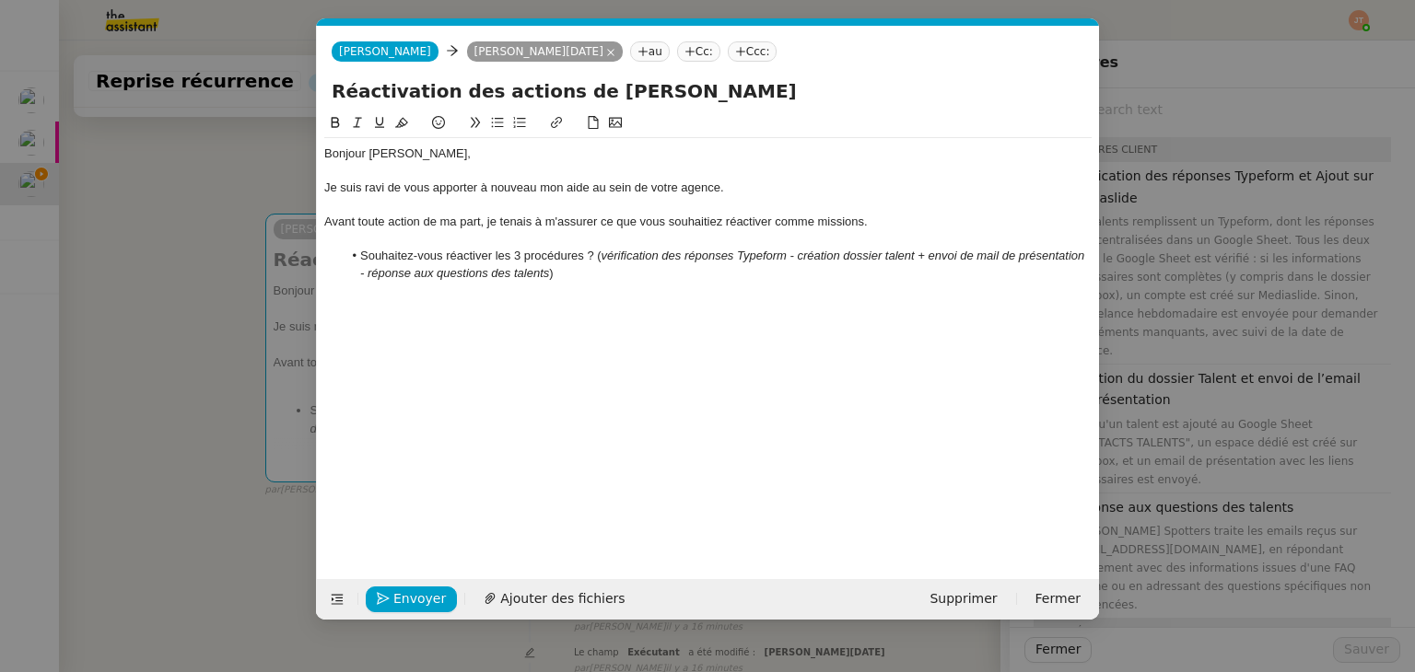
click at [593, 288] on div "Bonjour [PERSON_NAME], Je suis ravi de vous apporter à nouveau mon aide au sein…" at bounding box center [707, 213] width 767 height 151
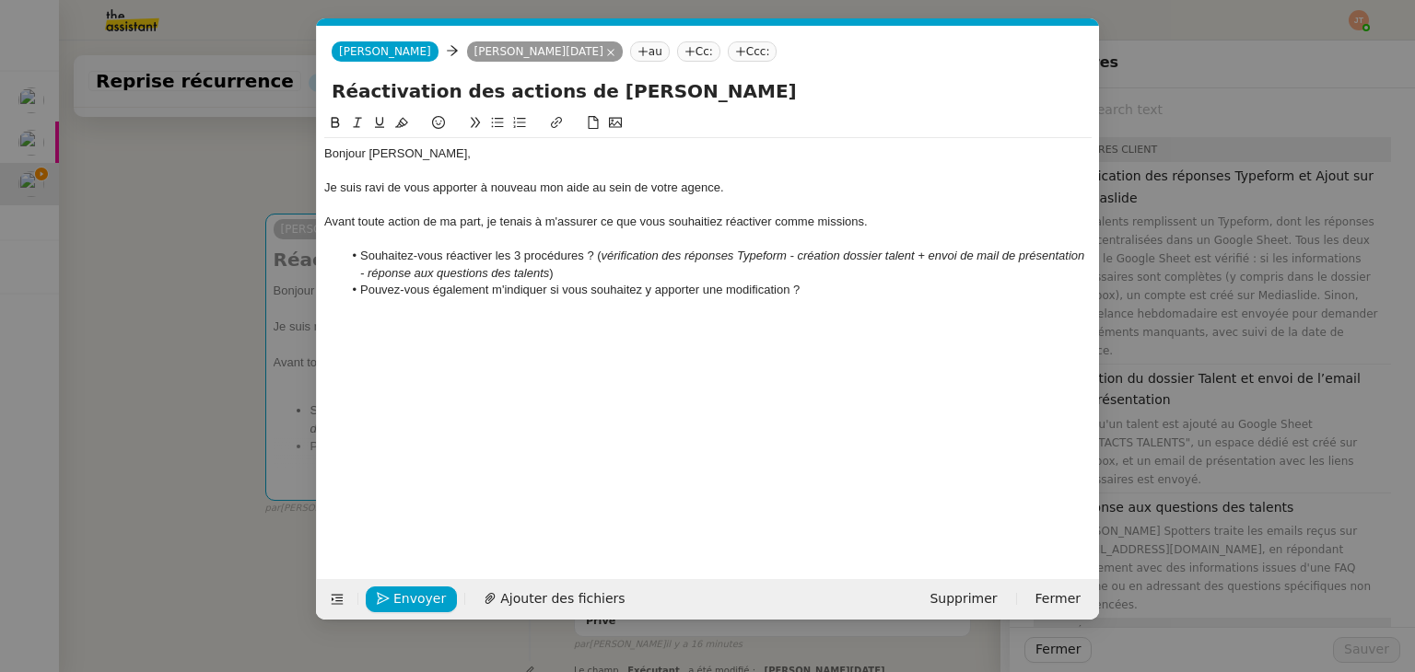
click at [183, 314] on nz-modal-container "Service TA - VOYAGE - PROPOSITION GLOBALE A utiliser dans le cadre de propositi…" at bounding box center [707, 336] width 1415 height 672
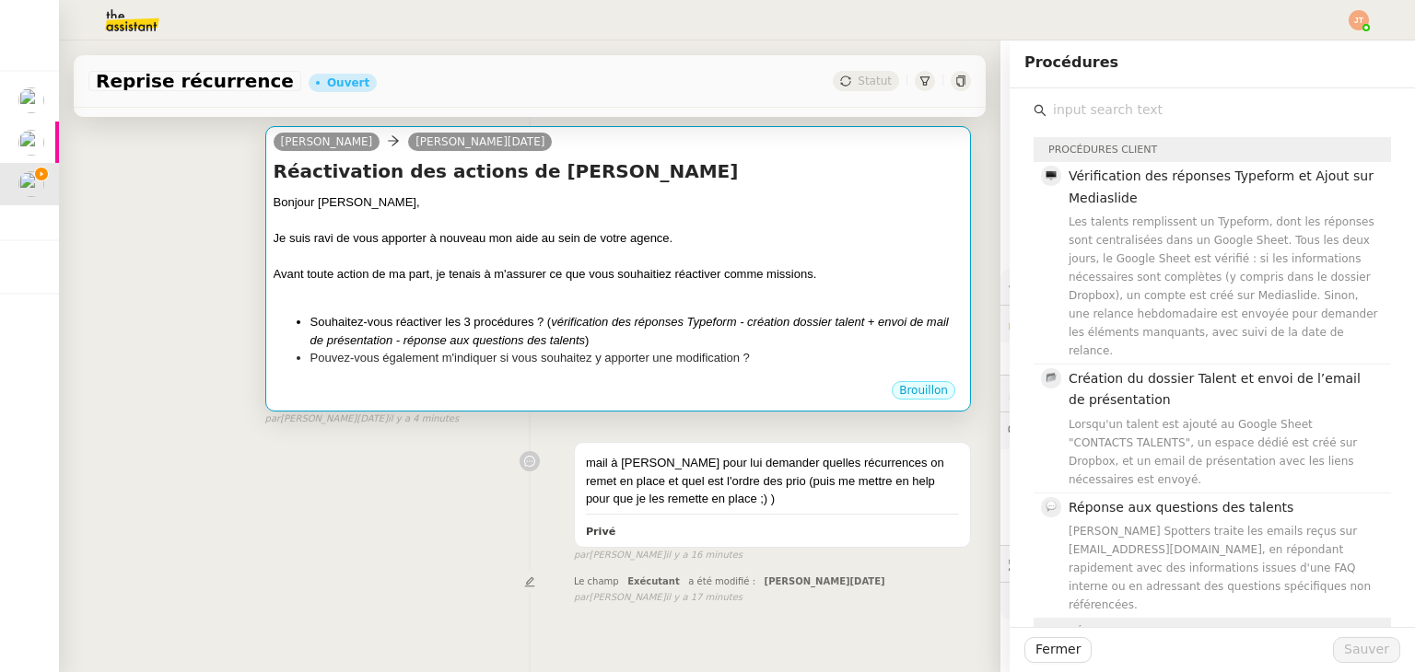
scroll to position [276, 0]
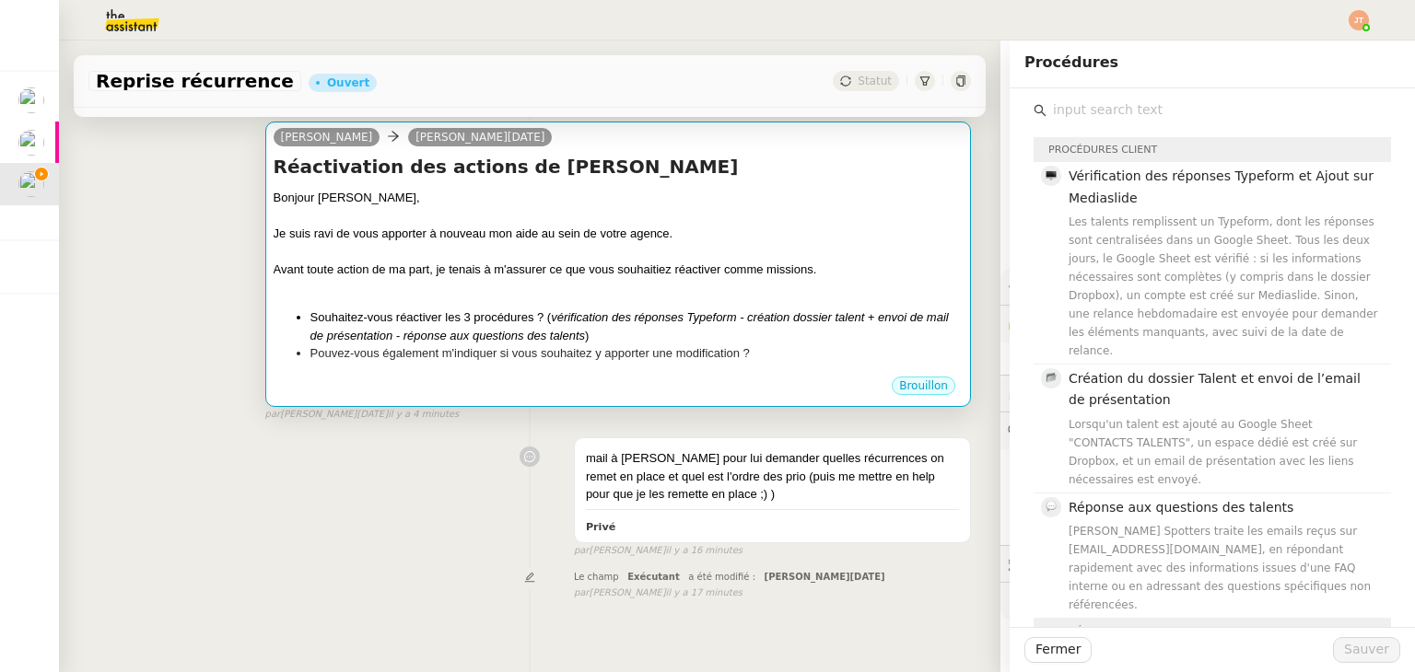
click at [619, 331] on li "Souhaitez-vous réactiver les 3 procédures ? ( vérification des réponses Typefor…" at bounding box center [636, 327] width 652 height 36
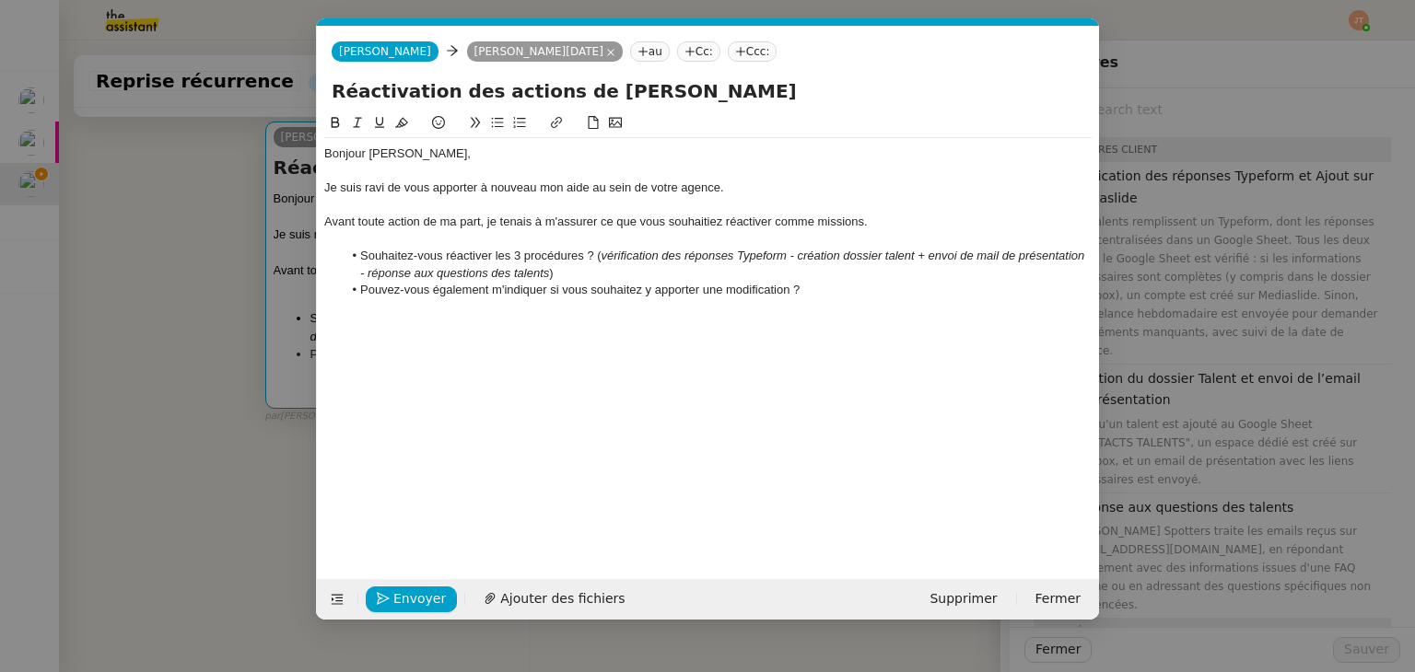
scroll to position [0, 39]
click at [811, 296] on li "Pouvez-vous également m'indiquer si vous souhaitez y apporter une modification ?" at bounding box center [718, 290] width 750 height 17
click at [490, 296] on li "Pouvez-vous également m'indiquer si vous souhaitez y apporter une modification ?" at bounding box center [718, 290] width 750 height 17
click at [413, 319] on div "Bonjour [PERSON_NAME], Je suis ravi de vous apporter à nouveau mon aide au sein…" at bounding box center [707, 230] width 767 height 185
click at [586, 257] on li "Souhaitez-vous réactiver les 3 procédures ? ( vérification des réponses Typefor…" at bounding box center [718, 265] width 750 height 34
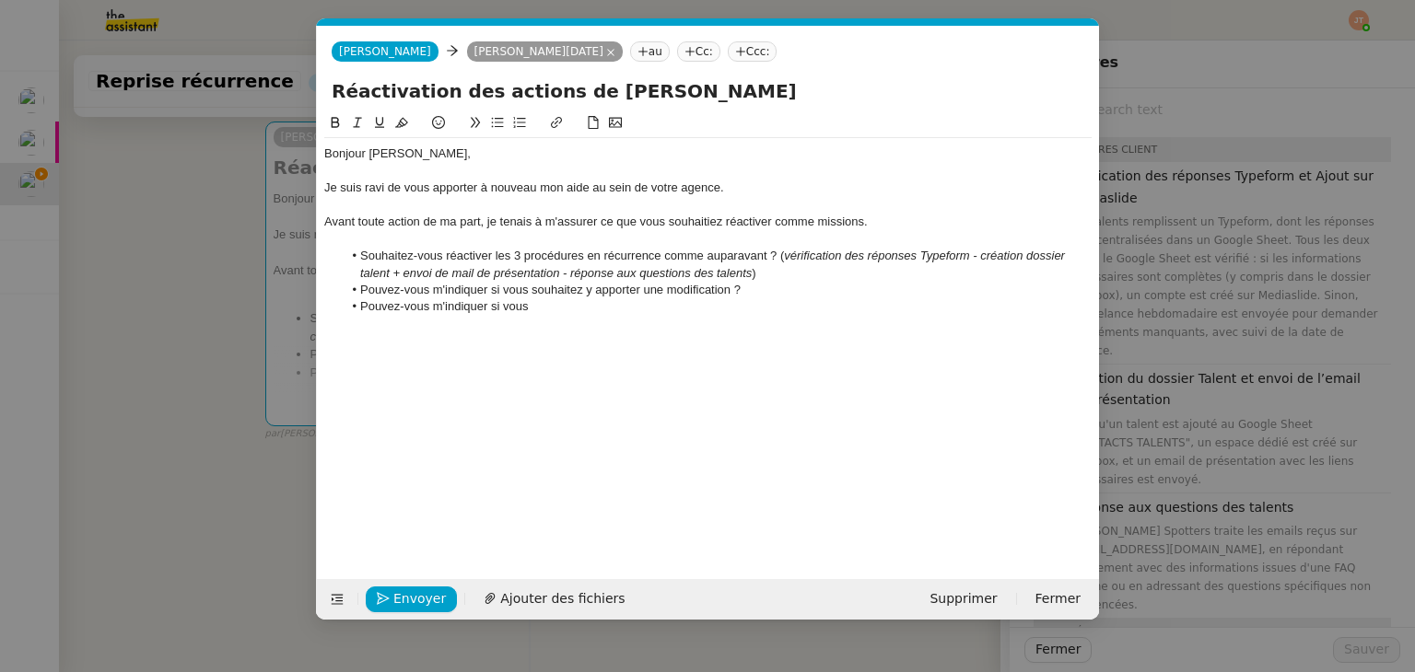
click at [554, 309] on li "Pouvez-vous m'indiquer si vous" at bounding box center [718, 306] width 750 height 17
click at [192, 309] on nz-modal-container "Service TA - VOYAGE - PROPOSITION GLOBALE A utiliser dans le cadre de propositi…" at bounding box center [707, 336] width 1415 height 672
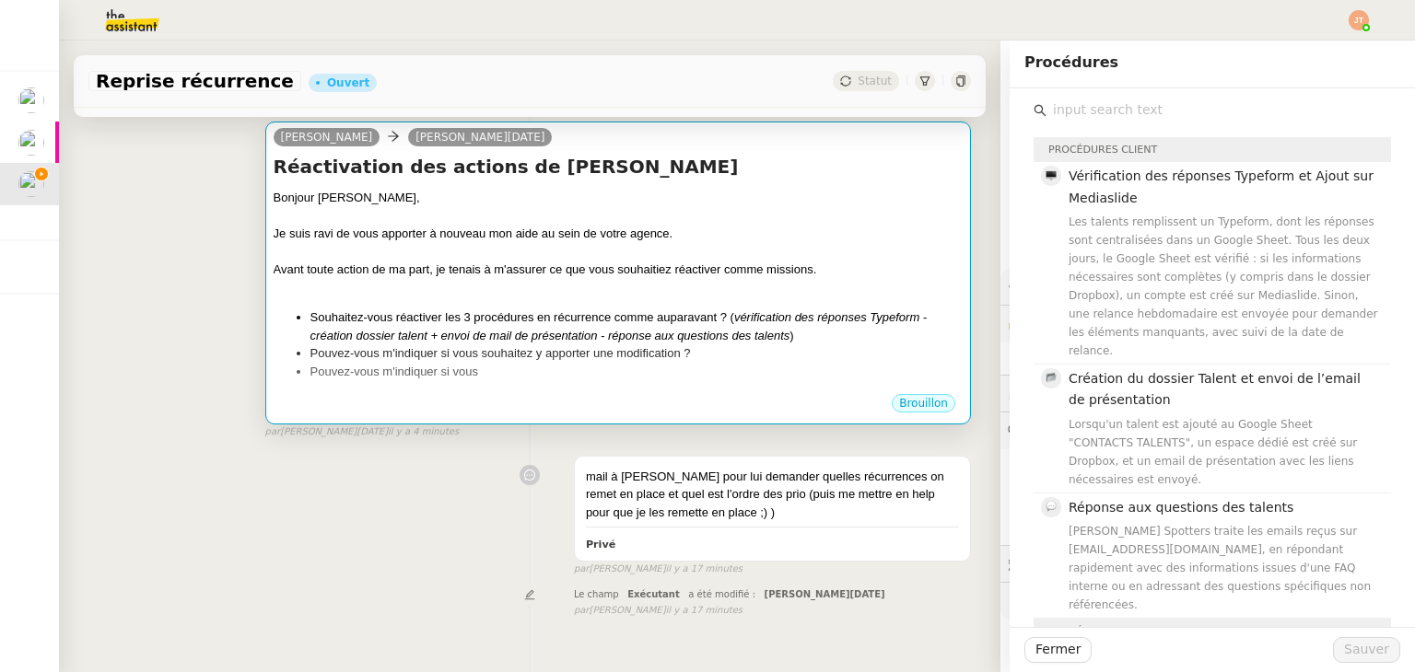
click at [553, 339] on em "vérification des réponses Typeform - création dossier talent + envoi de mail de…" at bounding box center [618, 326] width 617 height 32
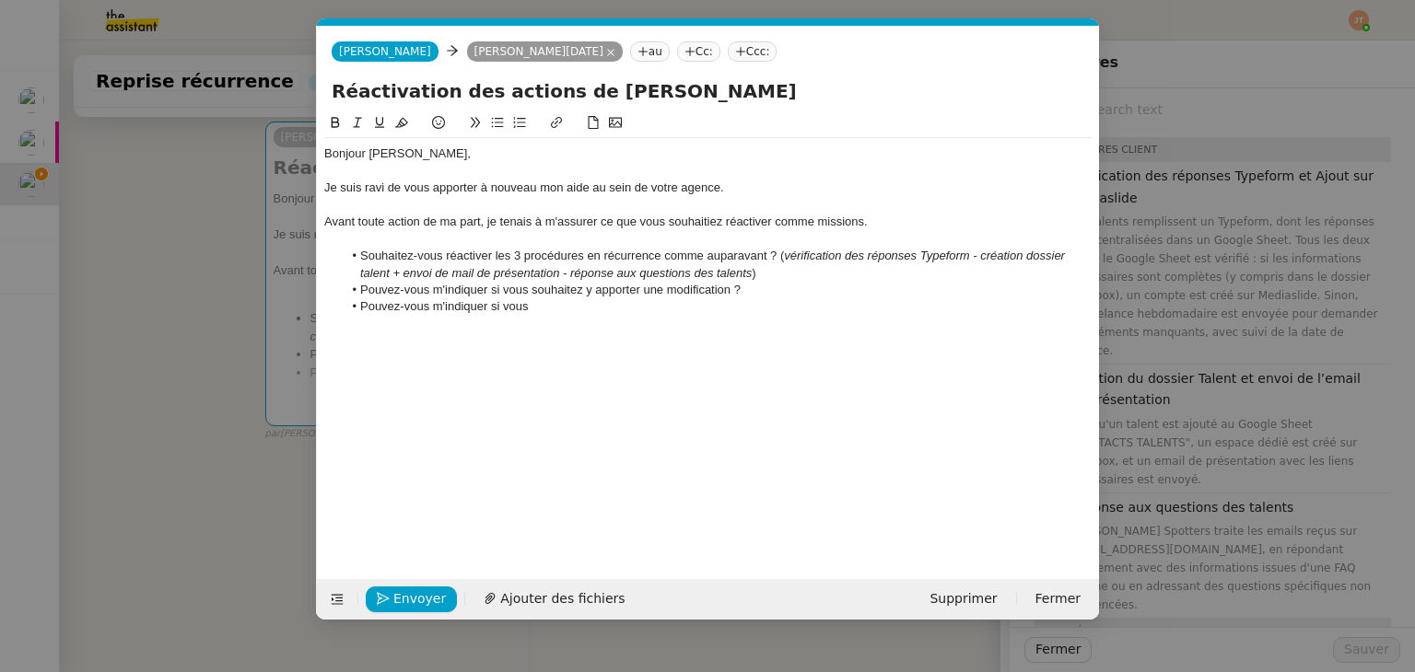
click at [545, 315] on li "Pouvez-vous m'indiquer si vous" at bounding box center [718, 306] width 750 height 17
drag, startPoint x: 542, startPoint y: 314, endPoint x: 492, endPoint y: 312, distance: 50.7
click at [492, 312] on li "Pouvez-vous m'indiquer si vous" at bounding box center [718, 306] width 750 height 17
click at [181, 313] on nz-modal-container "Service TA - VOYAGE - PROPOSITION GLOBALE A utiliser dans le cadre de propositi…" at bounding box center [707, 336] width 1415 height 672
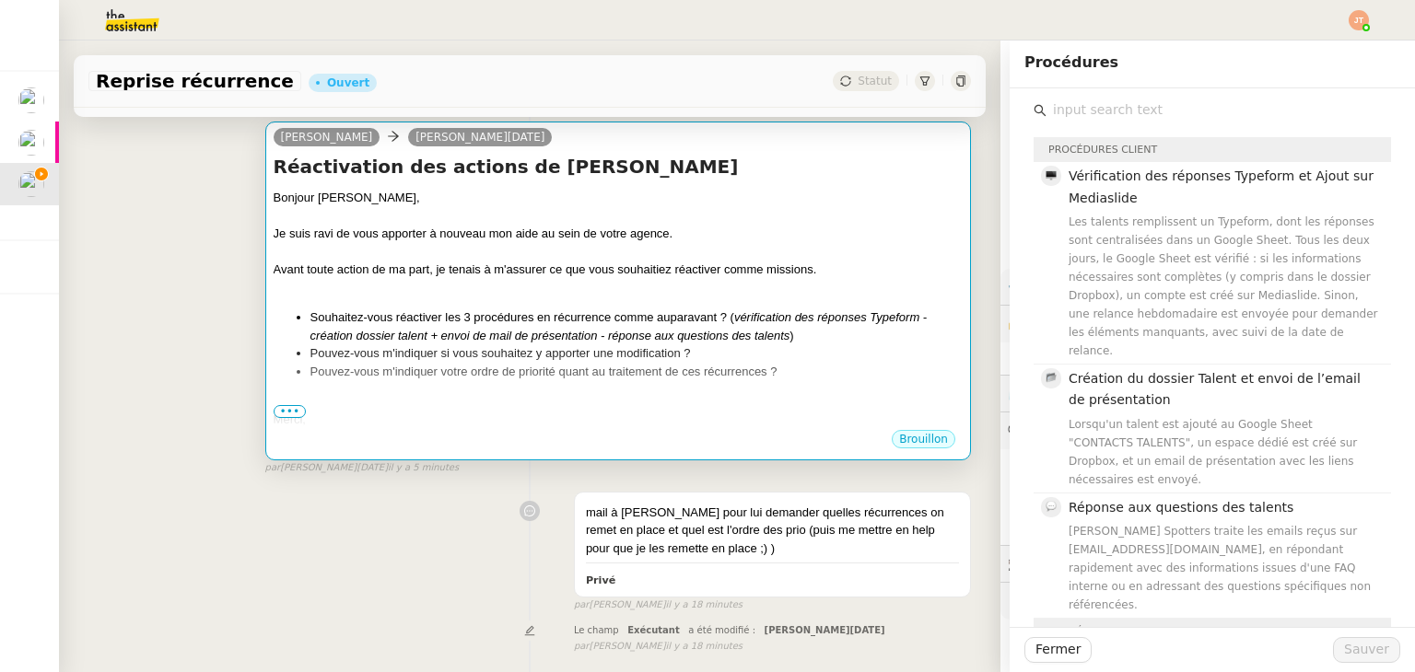
click at [509, 307] on div "Bonjour [PERSON_NAME], Je suis ravi de vous apporter à nouveau mon aide au sein…" at bounding box center [618, 308] width 689 height 239
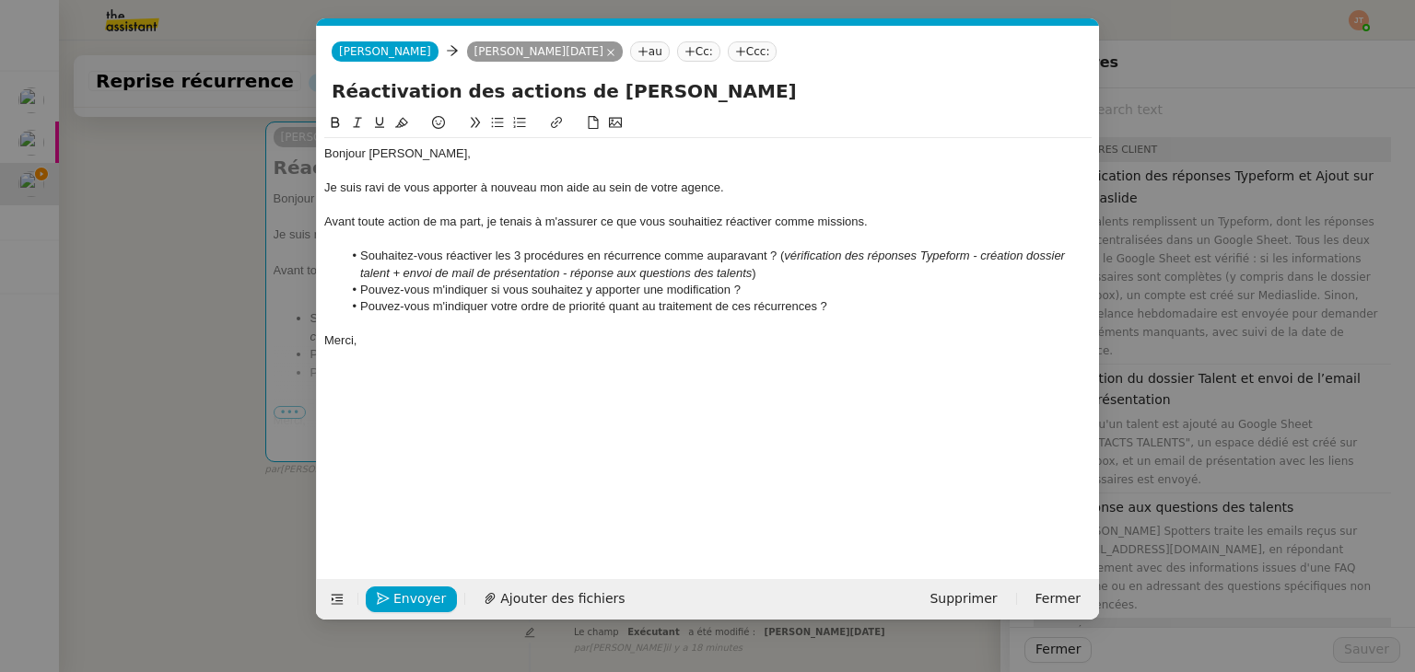
click at [663, 259] on li "Souhaitez-vous réactiver les 3 procédures en récurrence comme auparavant ? ( vé…" at bounding box center [718, 265] width 750 height 34
click at [414, 345] on div "Merci," at bounding box center [707, 340] width 767 height 17
click at [407, 601] on span "Envoyer" at bounding box center [419, 599] width 52 height 21
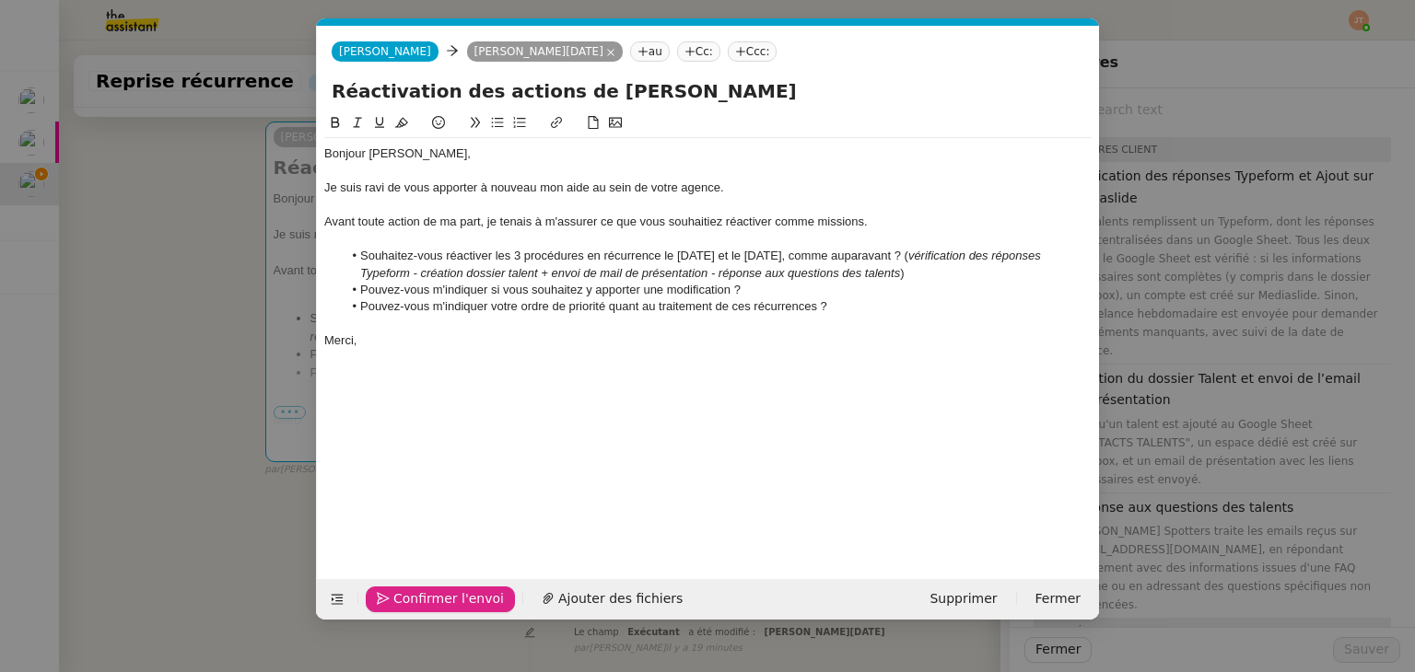
click at [407, 601] on span "Confirmer l'envoi" at bounding box center [448, 599] width 111 height 21
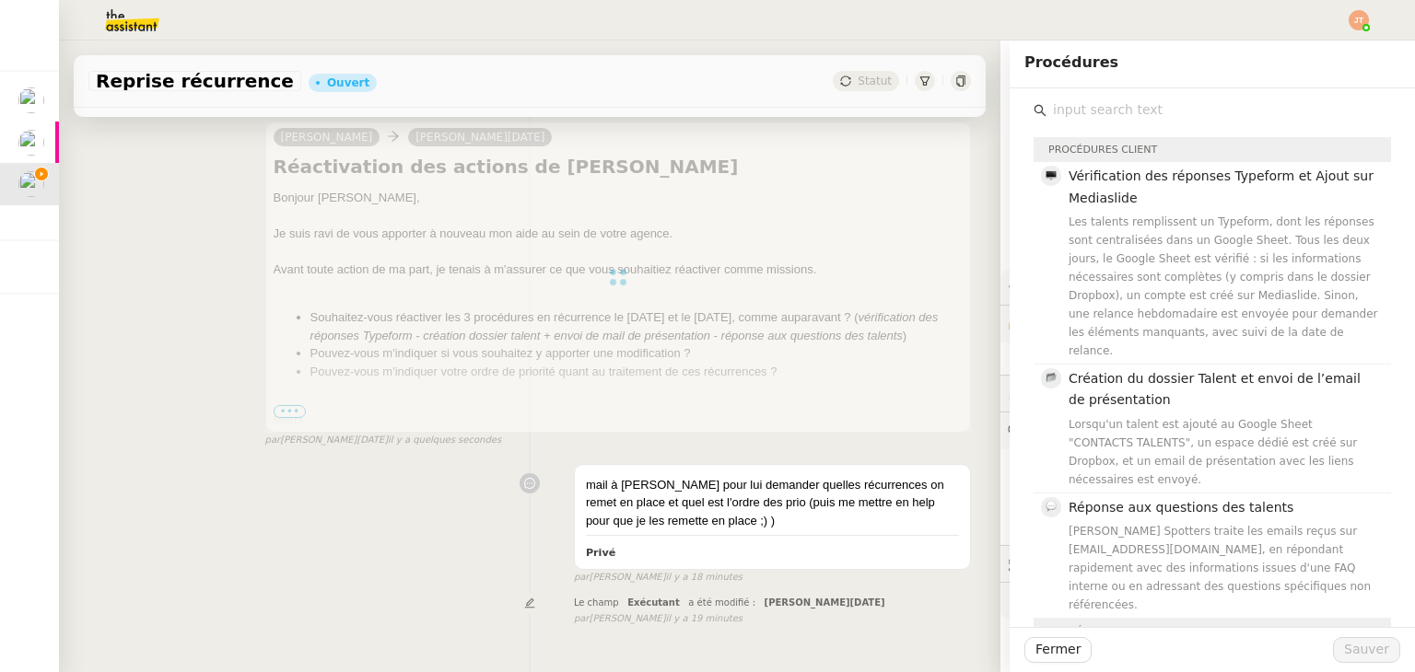
scroll to position [0, 0]
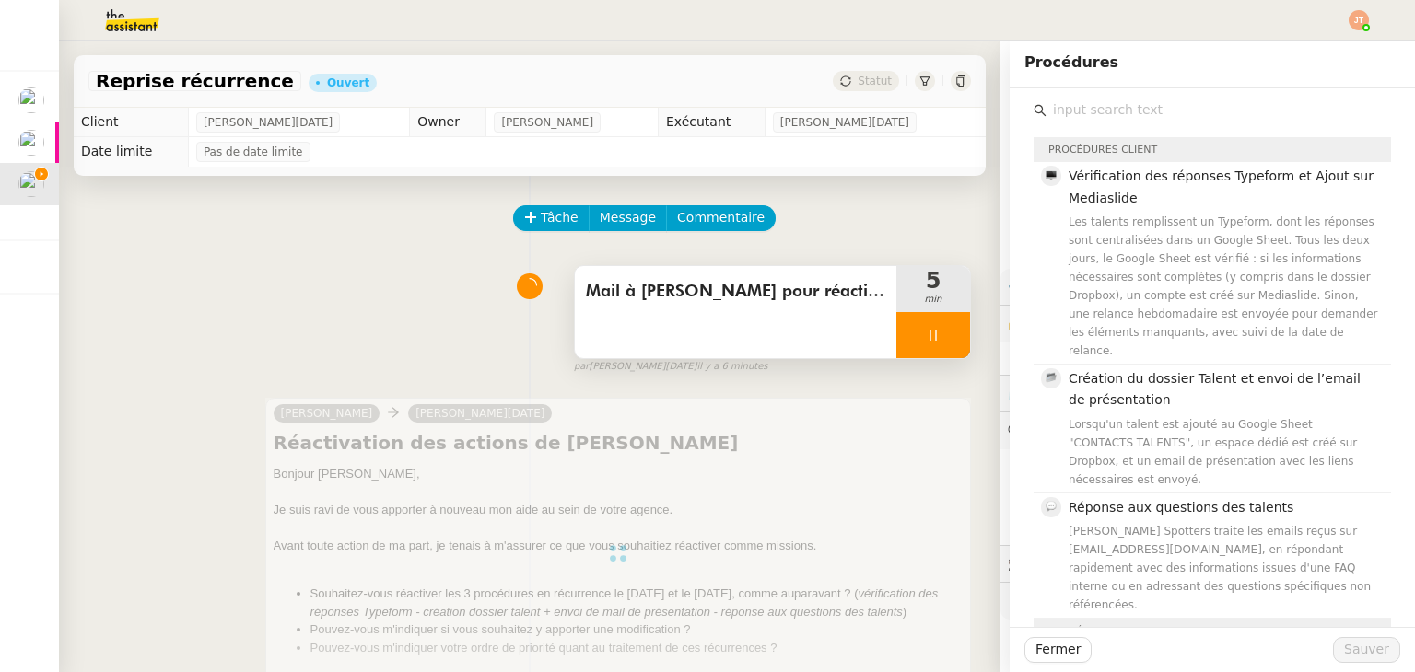
click at [907, 346] on div at bounding box center [933, 335] width 74 height 46
click at [944, 341] on icon at bounding box center [951, 335] width 15 height 15
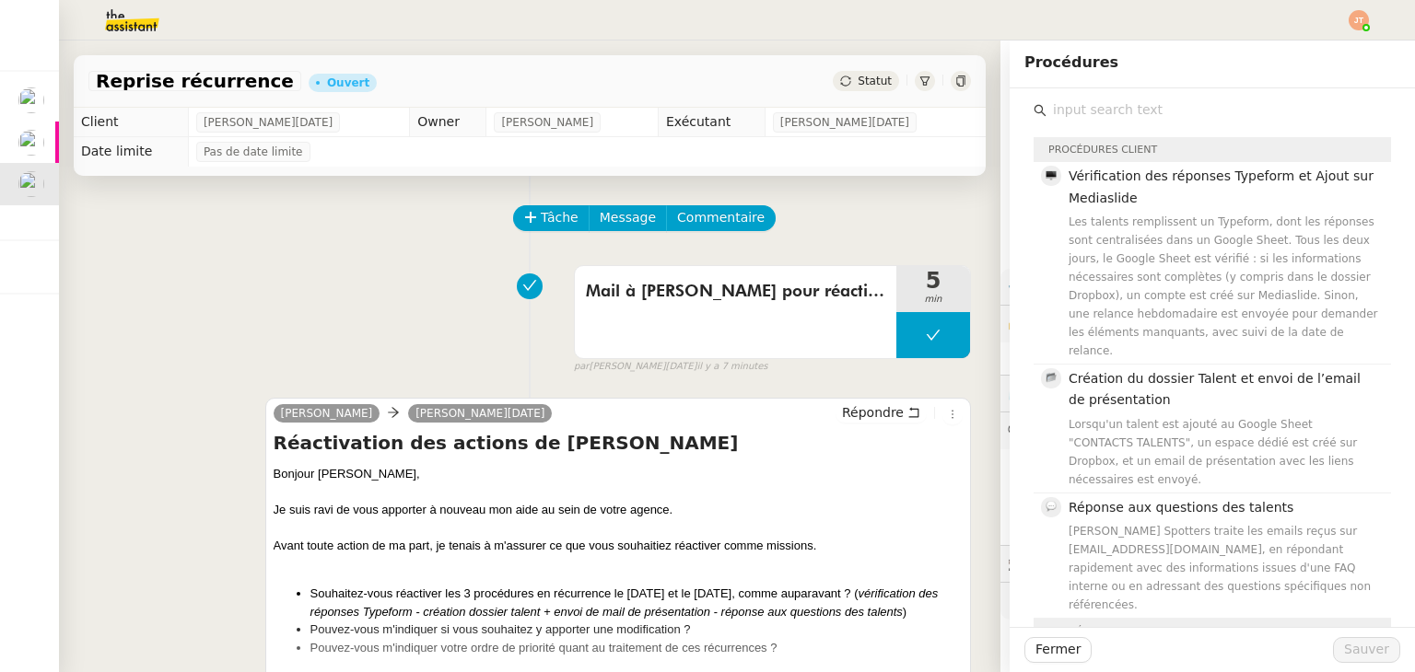
click at [857, 85] on span "Statut" at bounding box center [874, 81] width 34 height 13
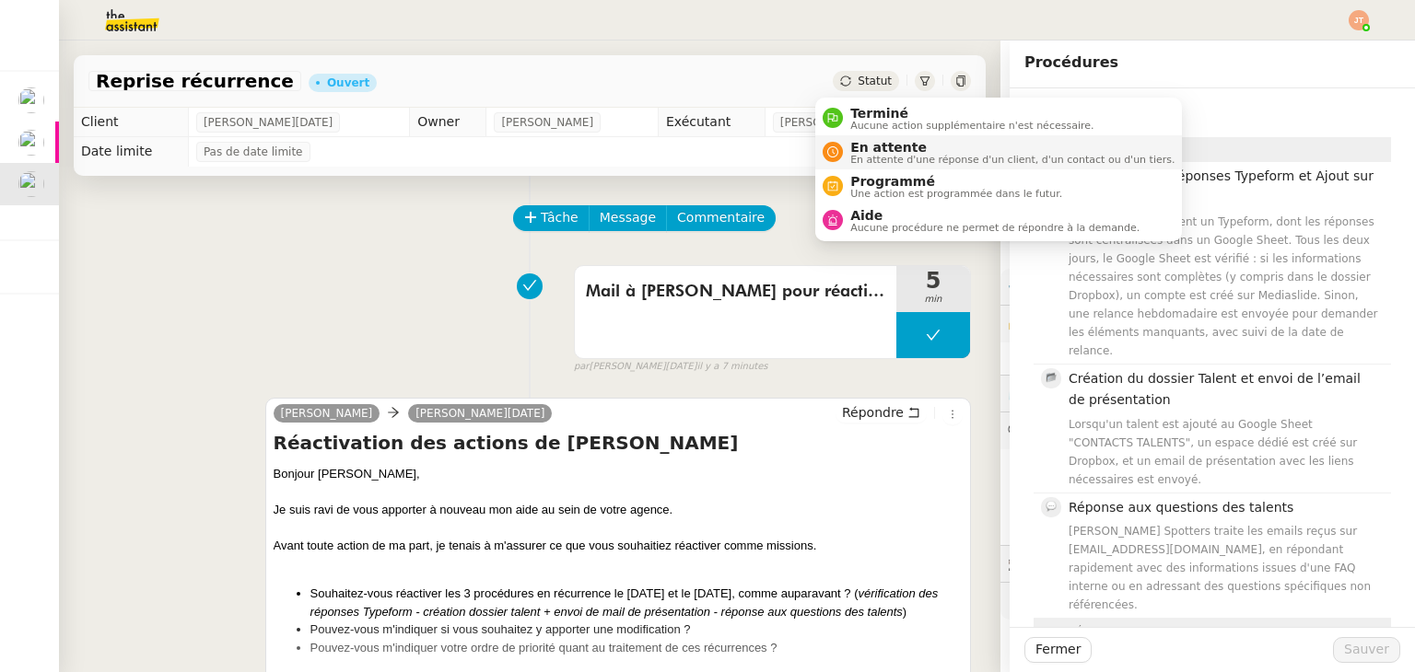
click at [888, 155] on span "En attente d'une réponse d'un client, d'un contact ou d'un tiers." at bounding box center [1012, 160] width 324 height 10
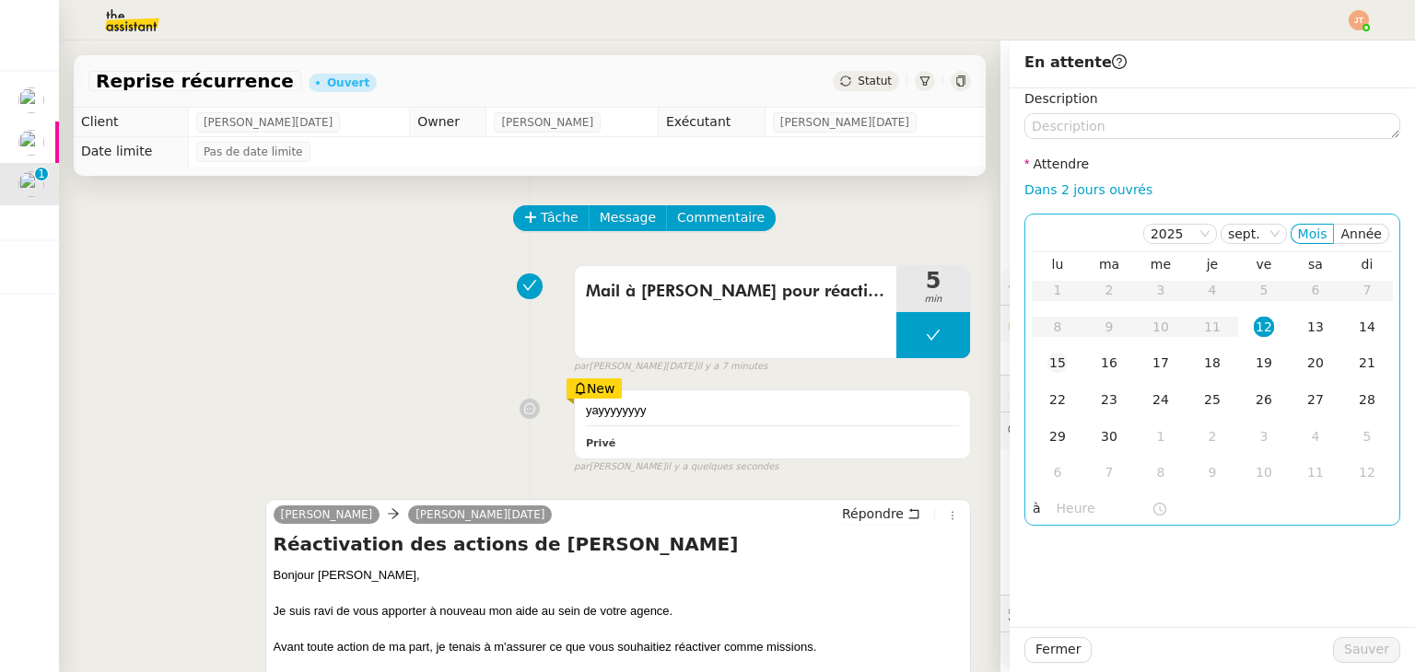
click at [1047, 358] on div "15" at bounding box center [1057, 363] width 20 height 20
click at [1061, 506] on input "text" at bounding box center [1103, 508] width 95 height 21
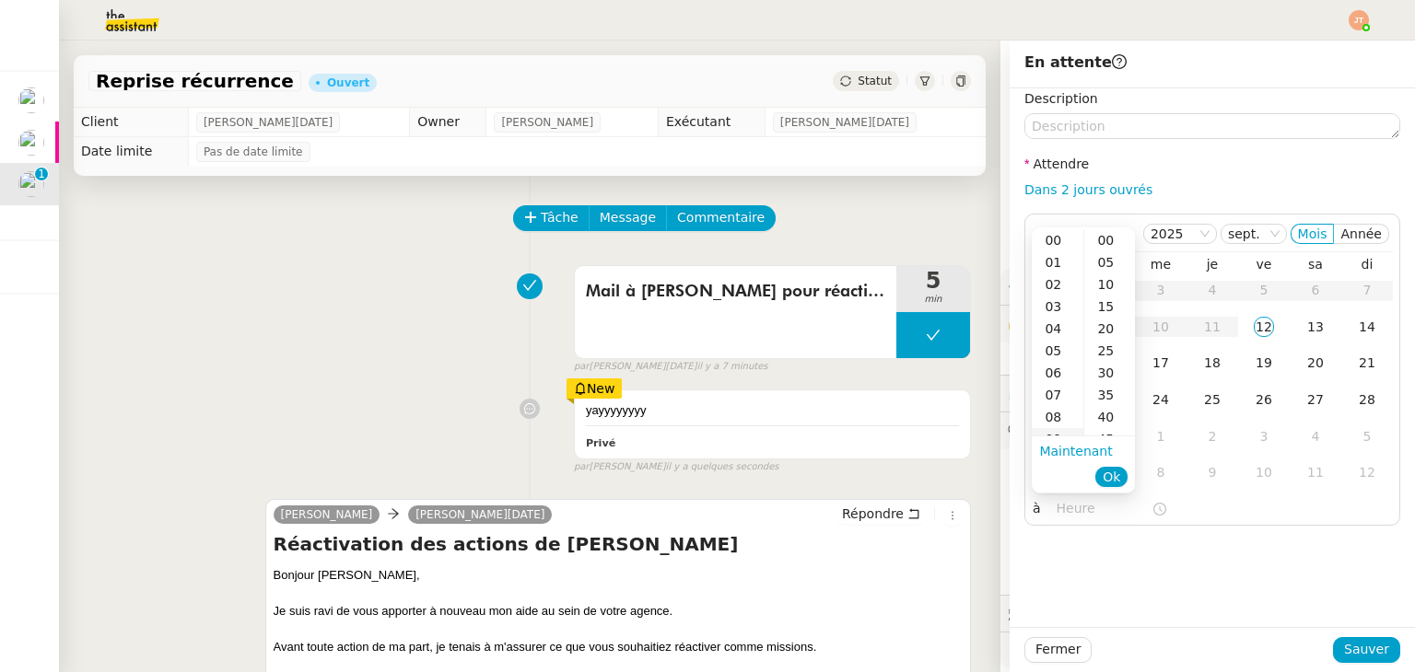
click at [1056, 431] on div "09" at bounding box center [1058, 439] width 52 height 22
click at [1108, 379] on div "30" at bounding box center [1109, 373] width 51 height 22
type input "09:30"
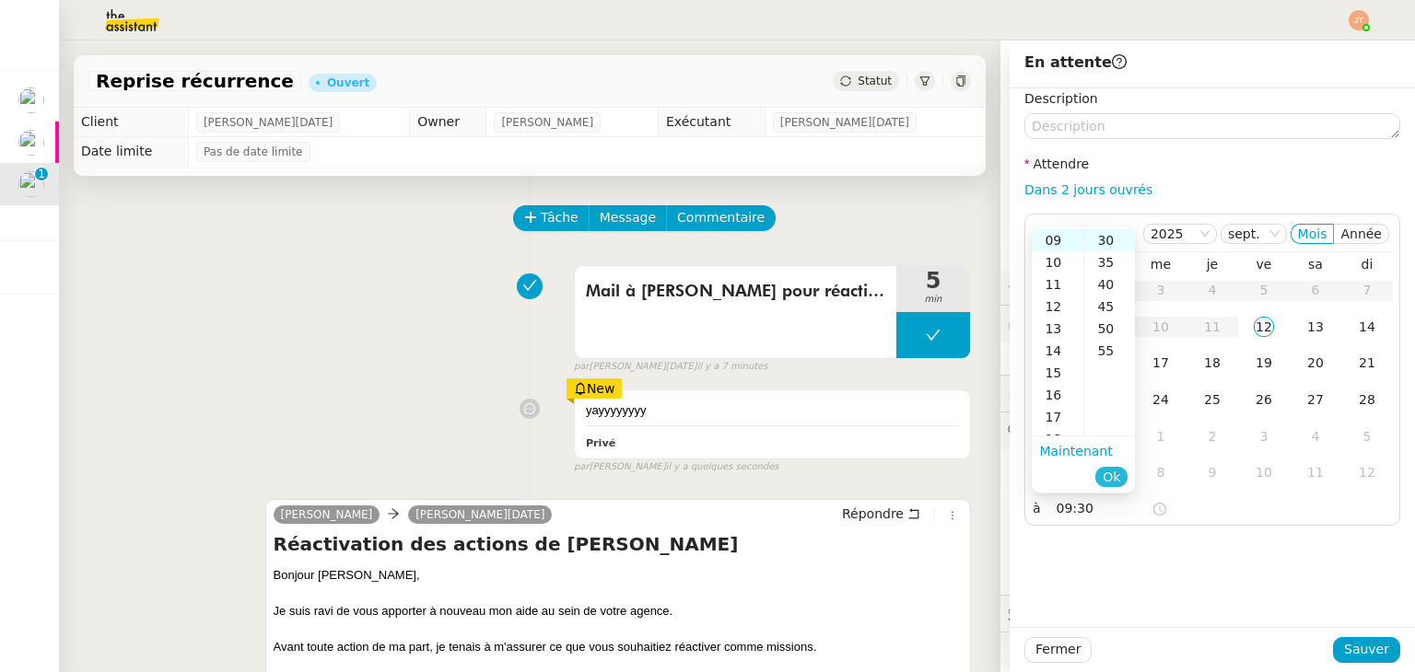
click at [1109, 470] on span "Ok" at bounding box center [1110, 477] width 17 height 18
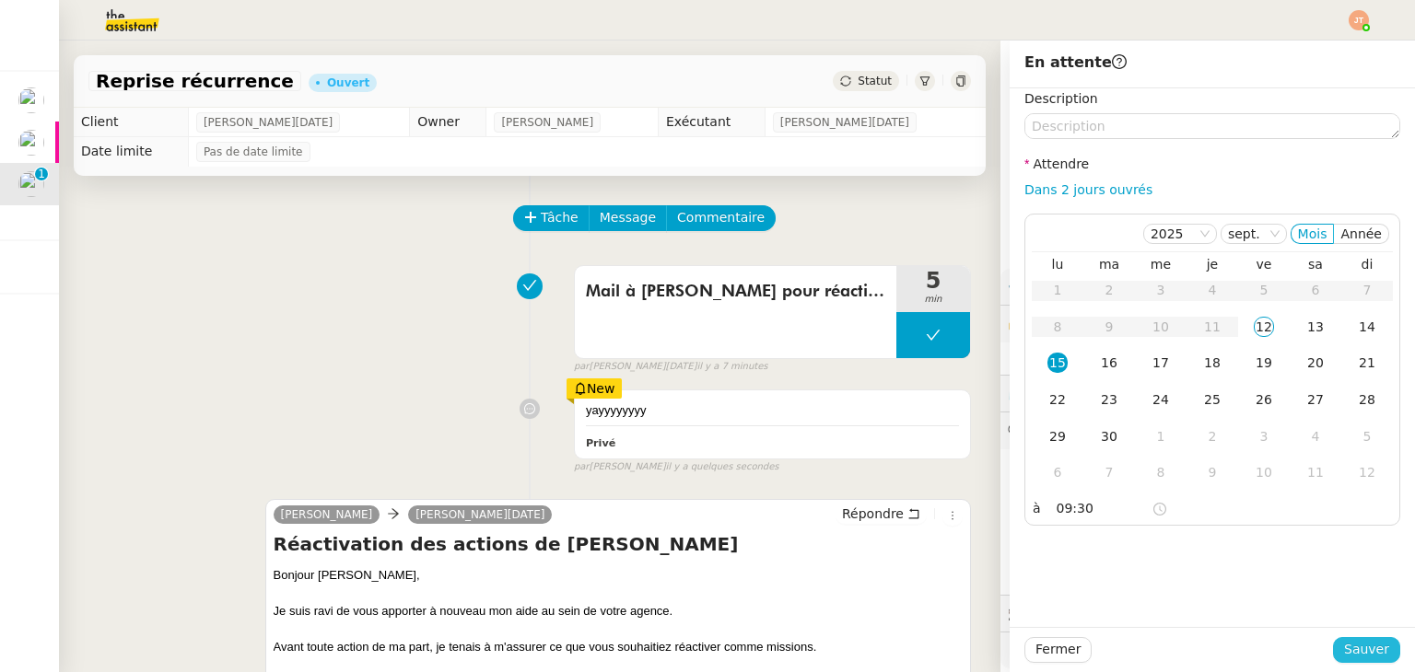
click at [1344, 638] on button "Sauver" at bounding box center [1366, 650] width 67 height 26
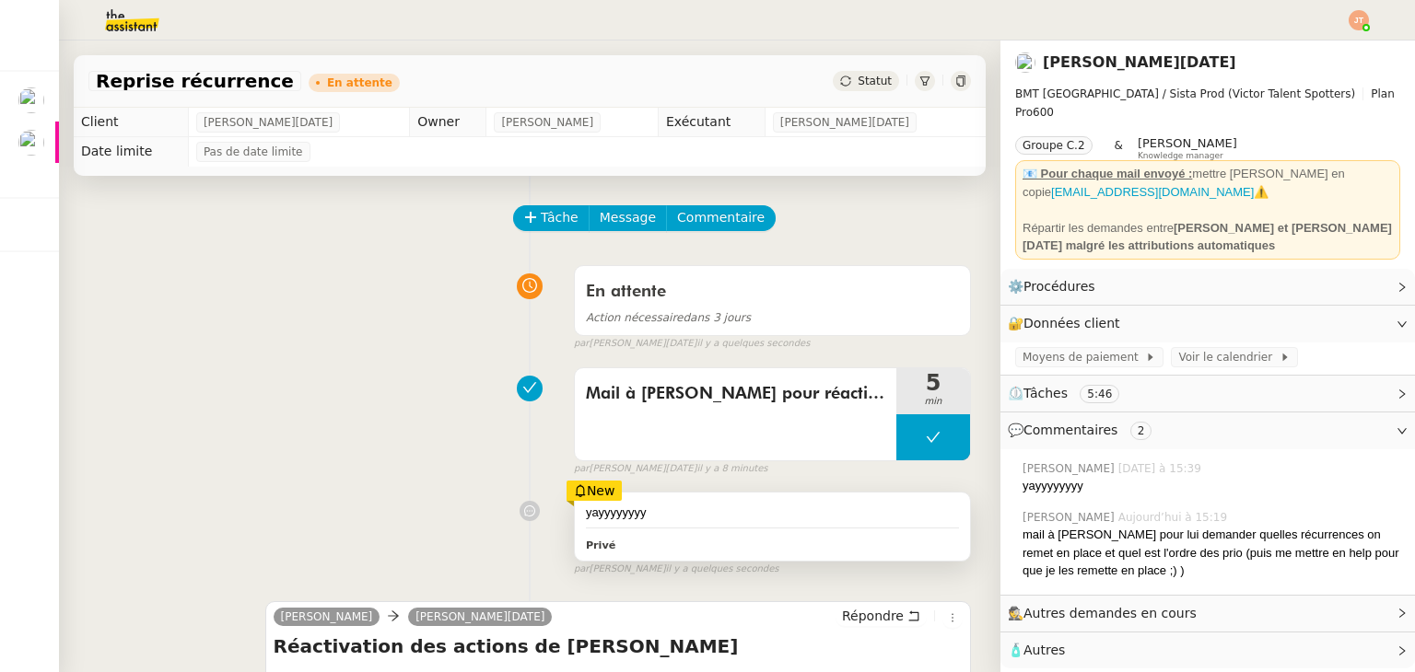
click at [637, 501] on div "yayyyyyyyy Privé" at bounding box center [772, 527] width 395 height 68
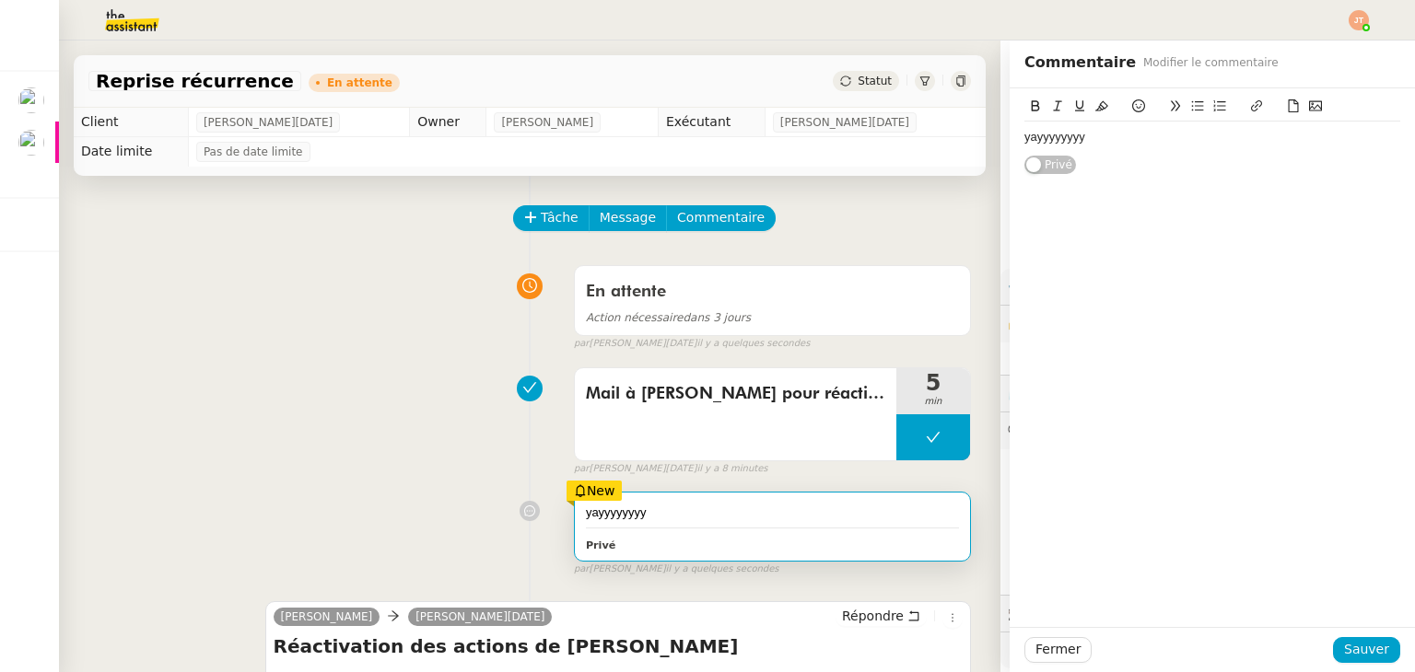
click at [395, 343] on div "En attente Action nécessaire dans 3 jours false par [PERSON_NAME][DATE] il y a …" at bounding box center [529, 304] width 882 height 95
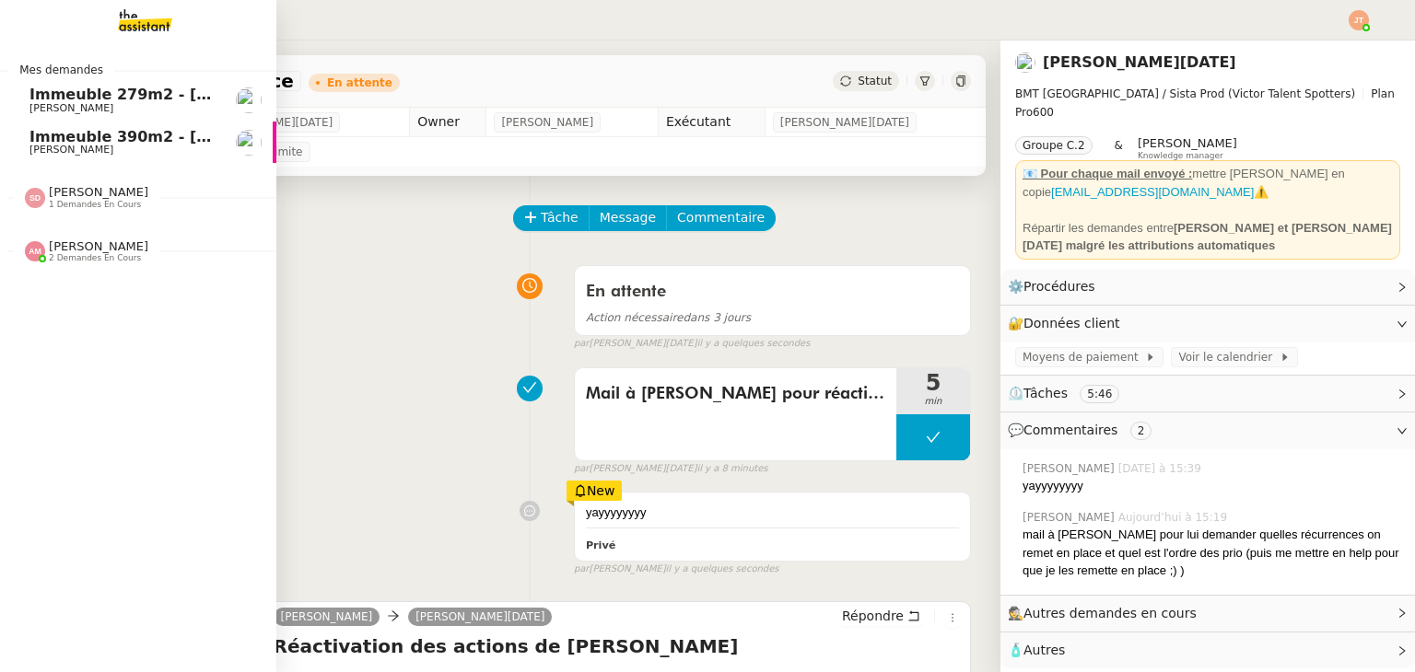
click at [87, 144] on span "Immeuble 390m2 - [GEOGRAPHIC_DATA] 13001 - 799 000€" at bounding box center [270, 136] width 483 height 17
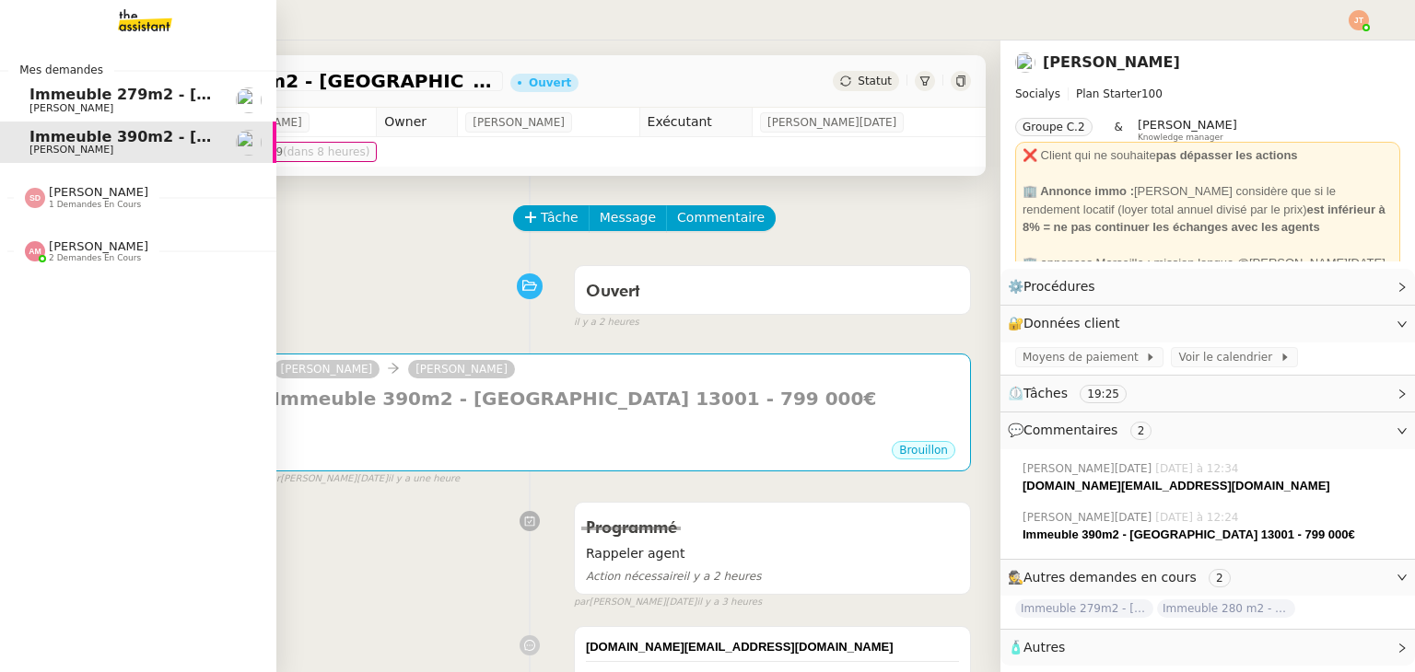
click at [112, 105] on span "[PERSON_NAME]" at bounding box center [122, 108] width 186 height 11
